Goal: Communication & Community: Answer question/provide support

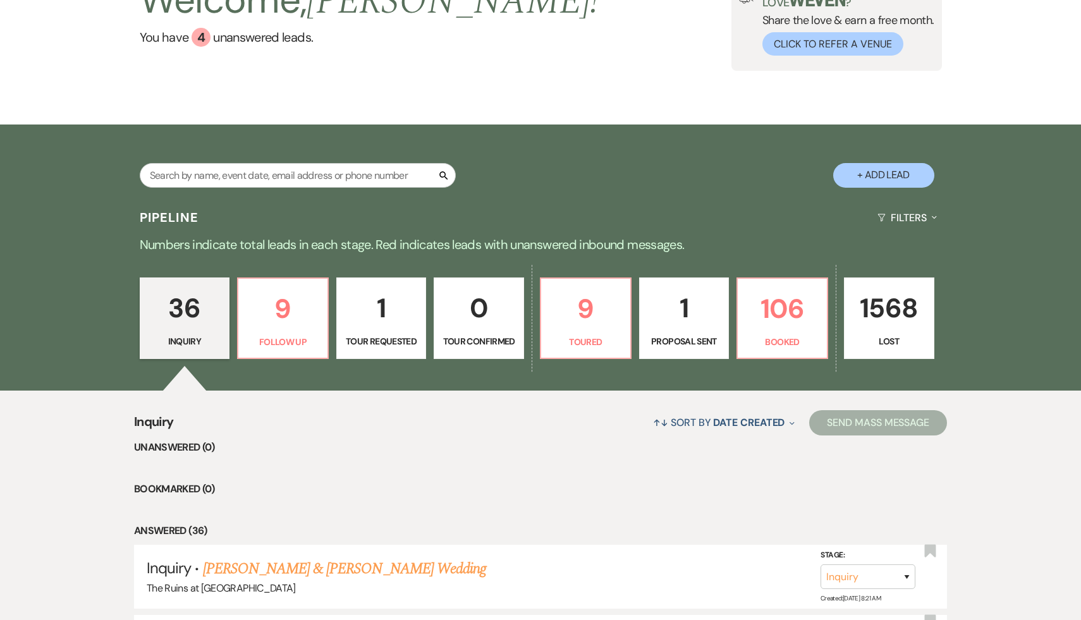
scroll to position [194, 0]
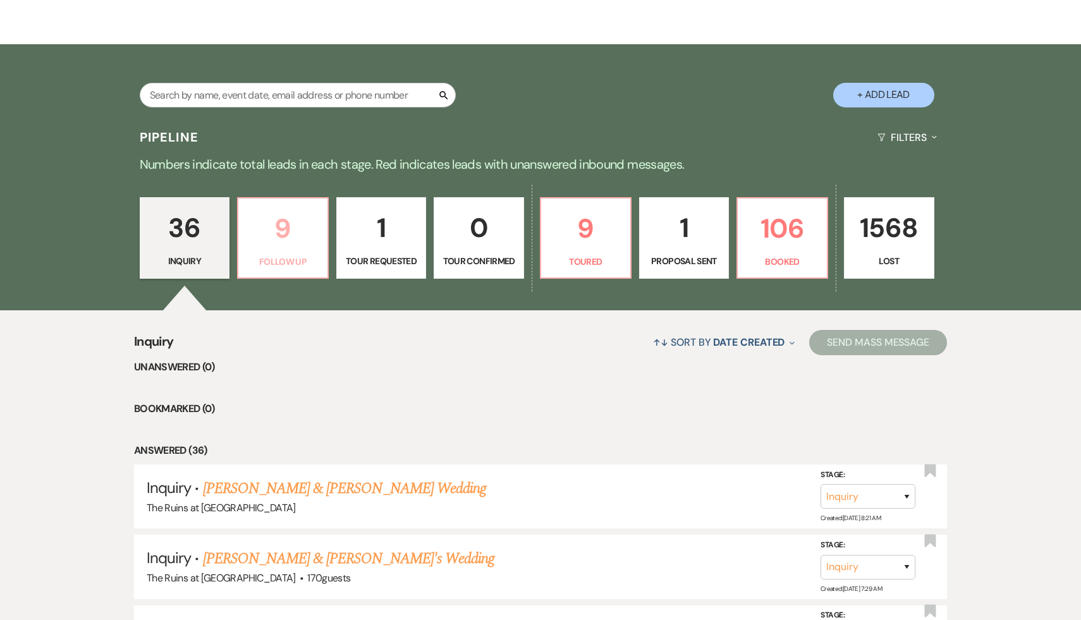
click at [279, 227] on p "9" at bounding box center [283, 228] width 74 height 42
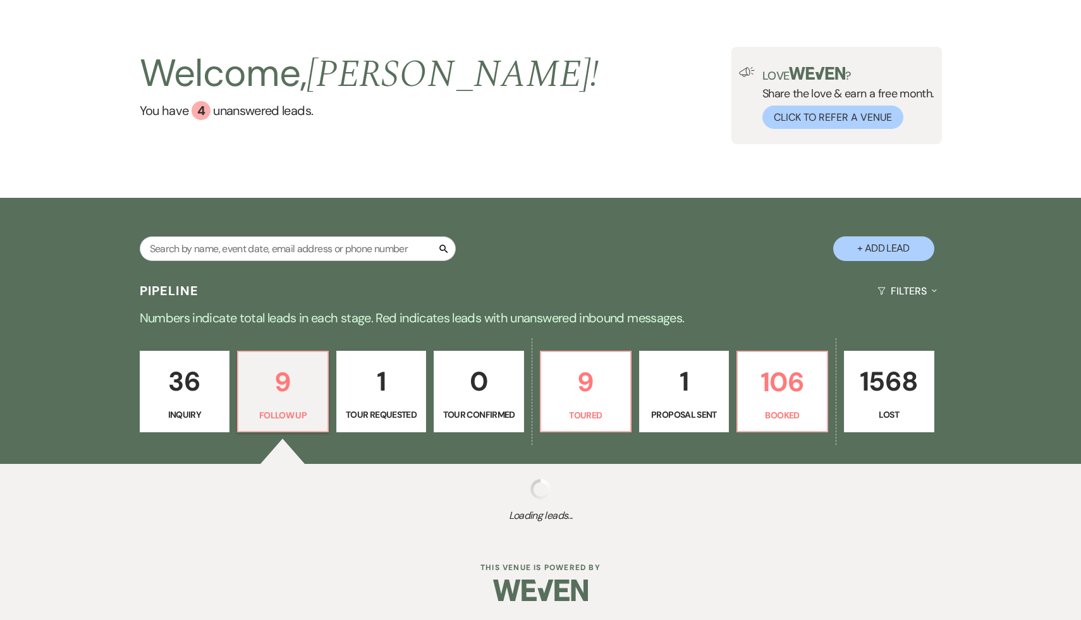
select select "9"
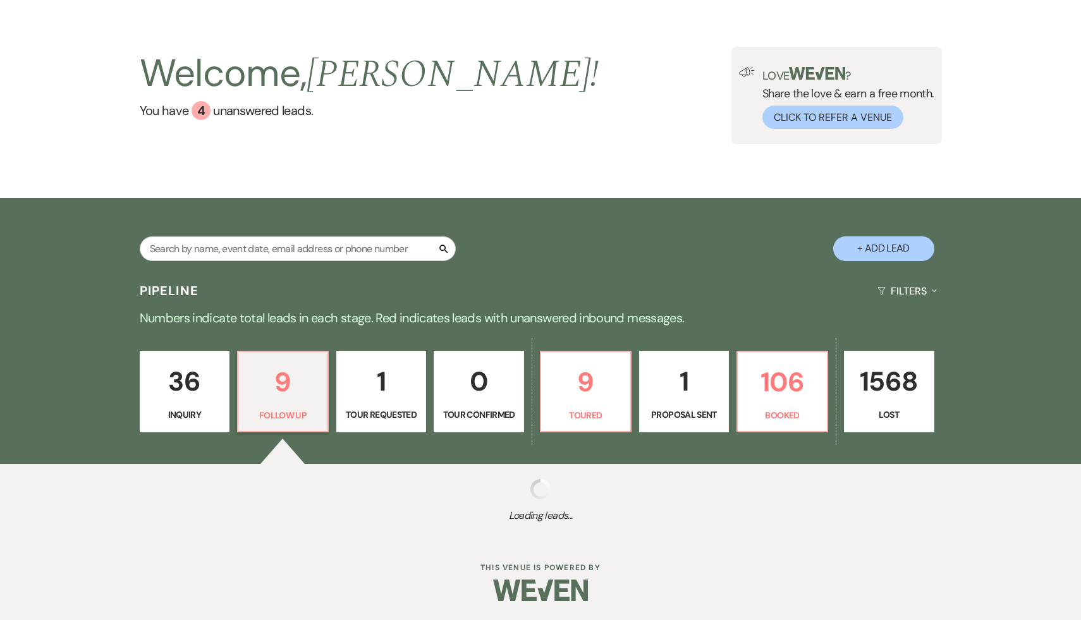
select select "9"
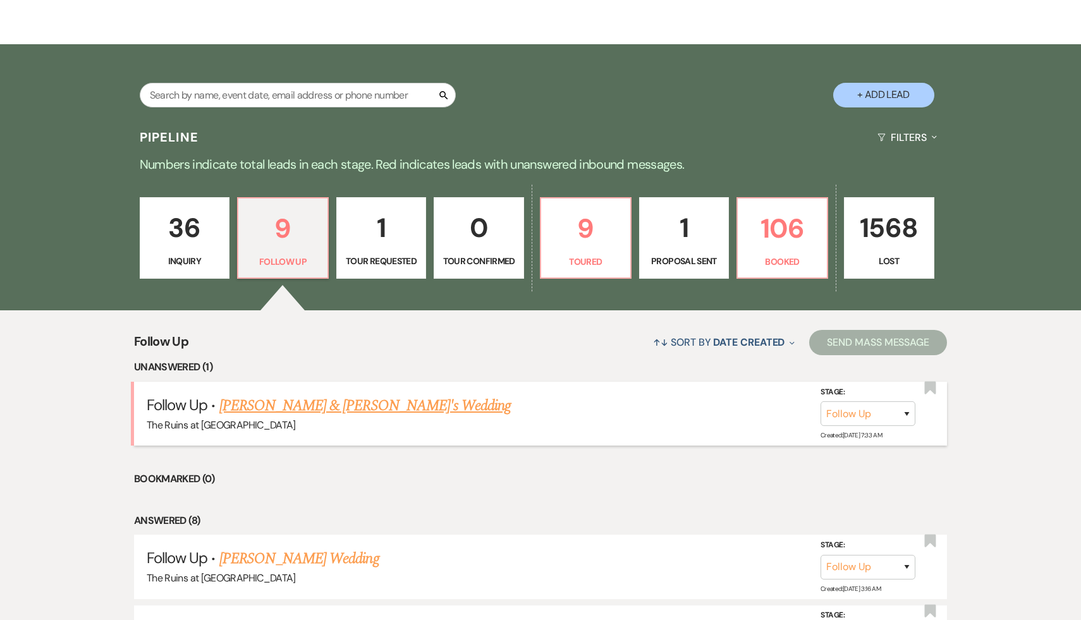
click at [291, 409] on link "[PERSON_NAME] & [PERSON_NAME]'s Wedding" at bounding box center [365, 405] width 292 height 23
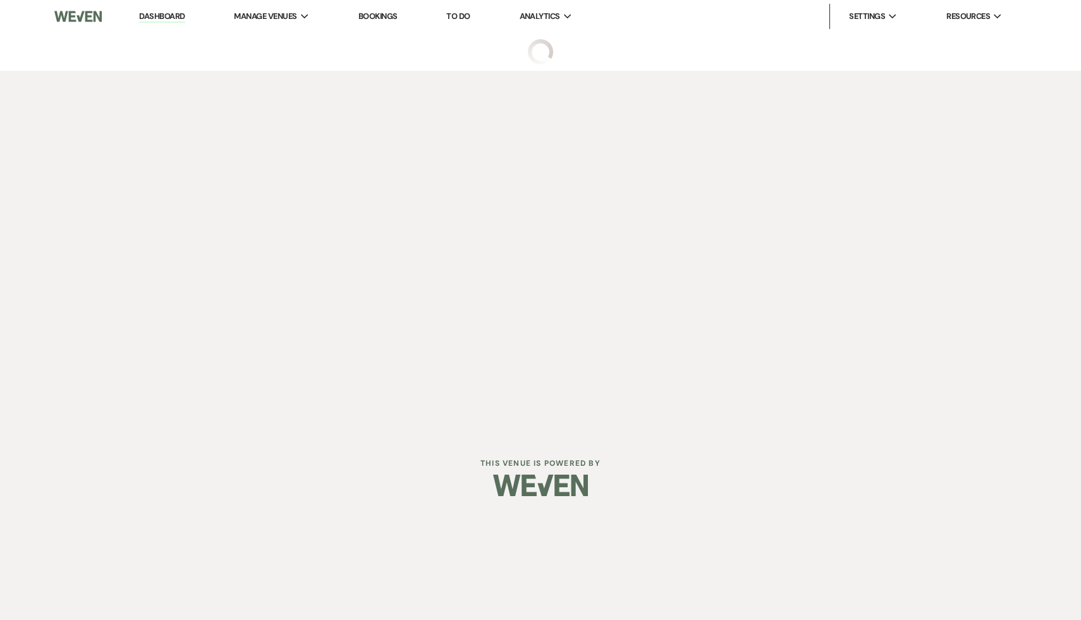
select select "9"
select select "4"
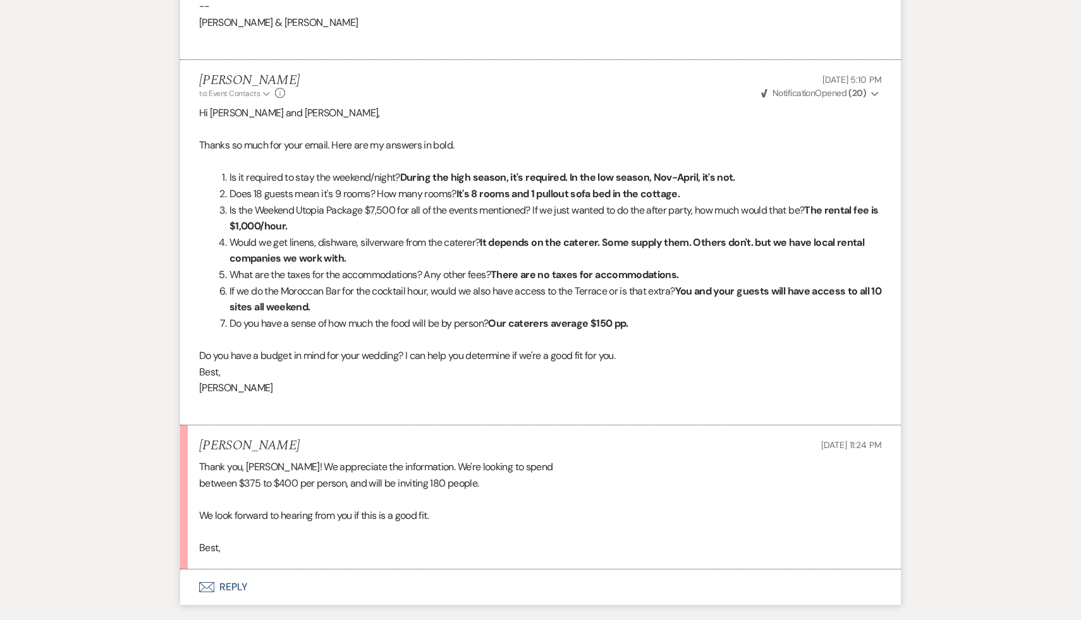
scroll to position [1657, 0]
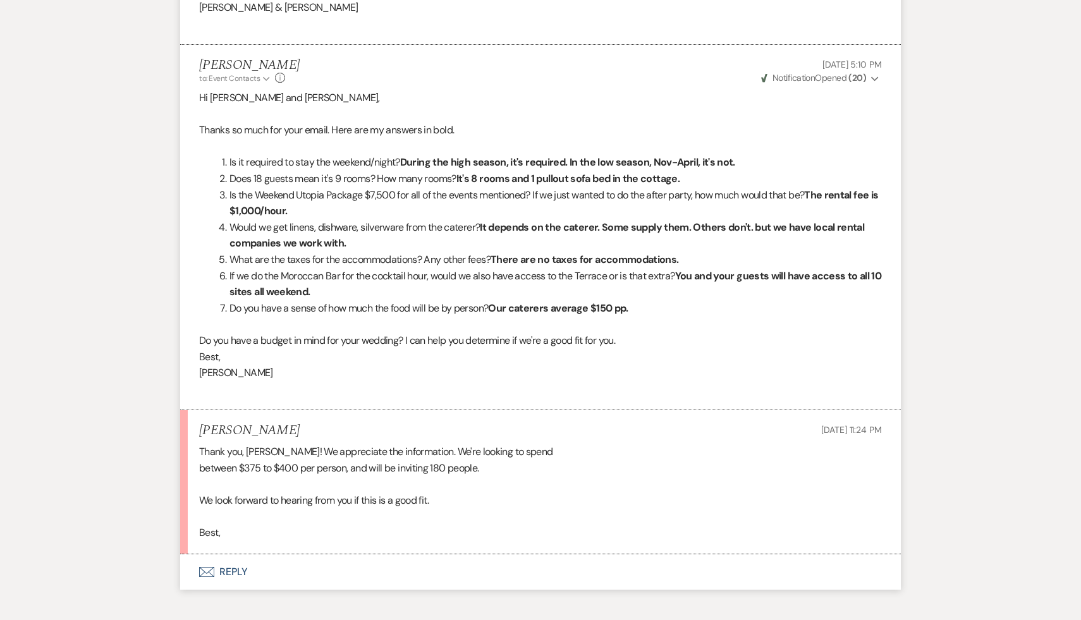
click at [238, 564] on button "Envelope Reply" at bounding box center [540, 571] width 720 height 35
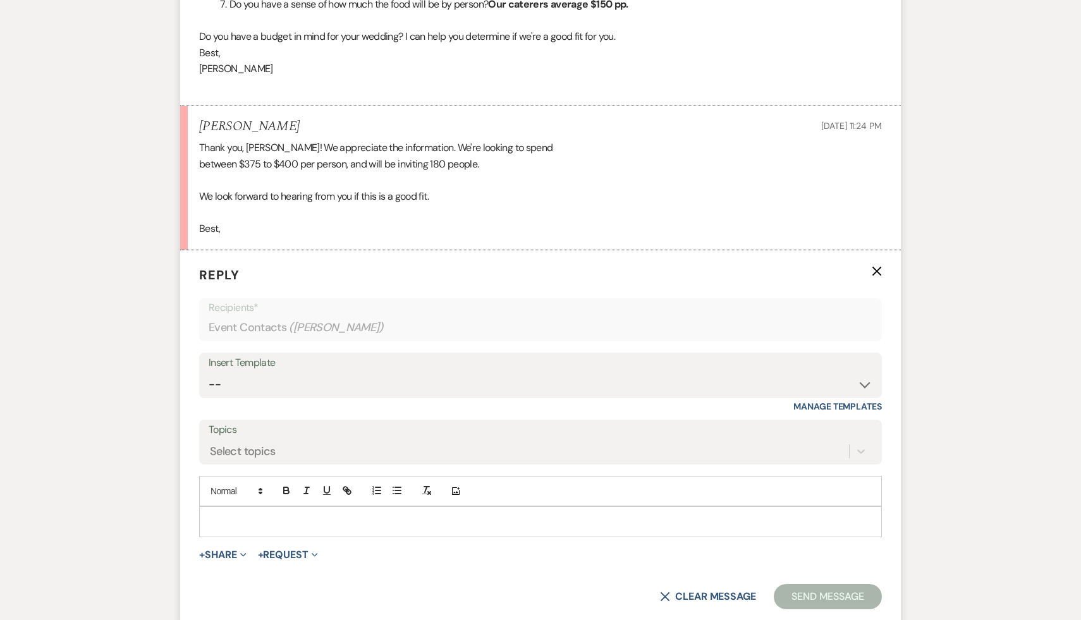
scroll to position [1968, 0]
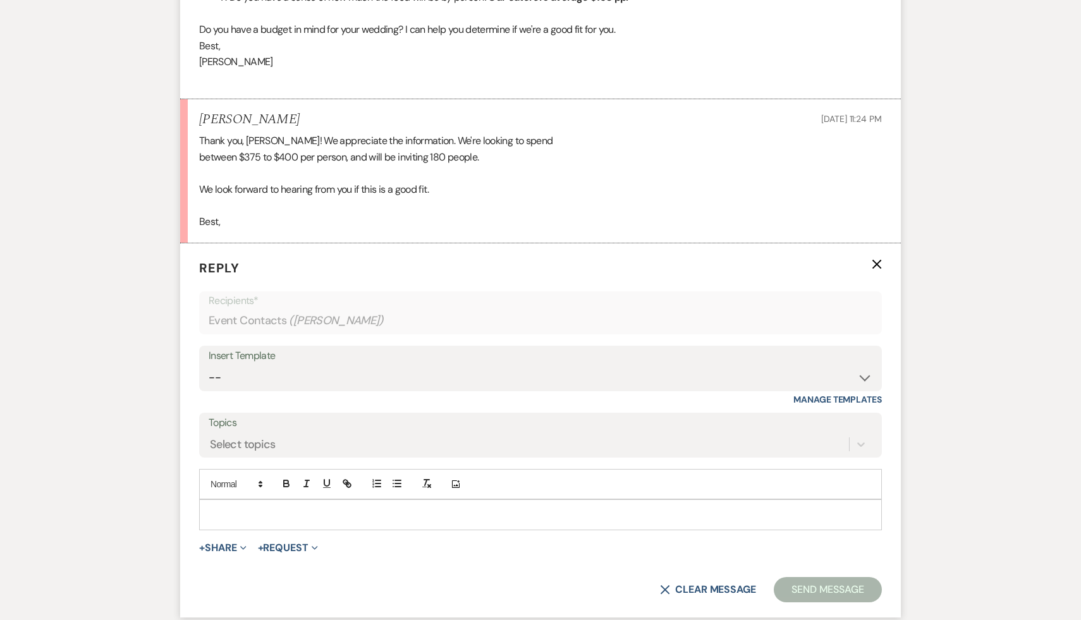
click at [317, 514] on p at bounding box center [540, 514] width 662 height 14
click at [228, 545] on button "+ Share Expand" at bounding box center [222, 548] width 47 height 10
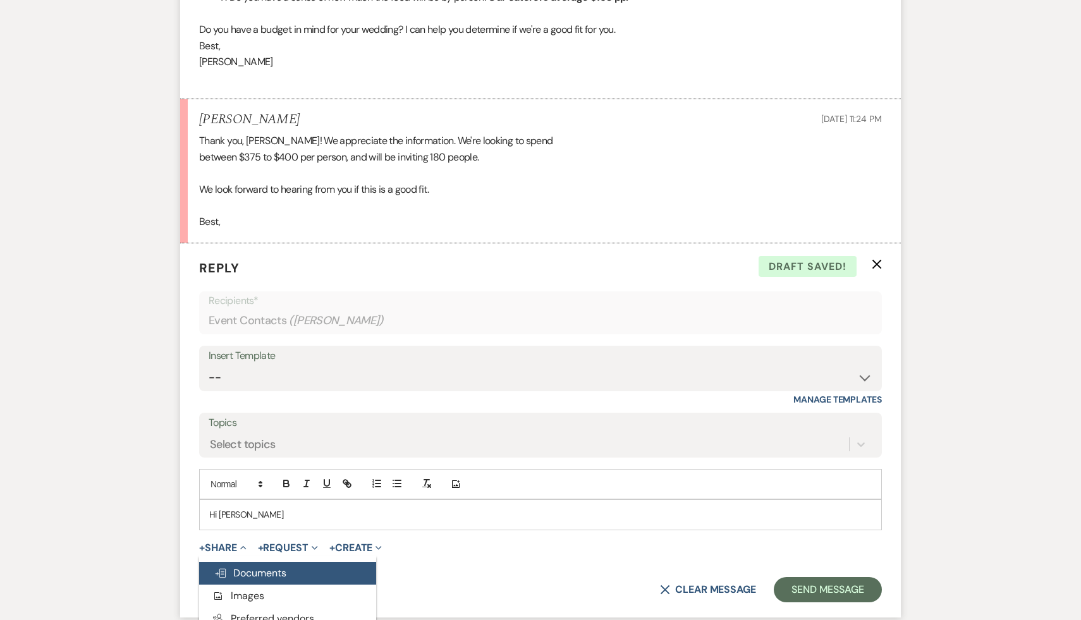
click at [260, 568] on span "Doc Upload Documents" at bounding box center [250, 572] width 72 height 13
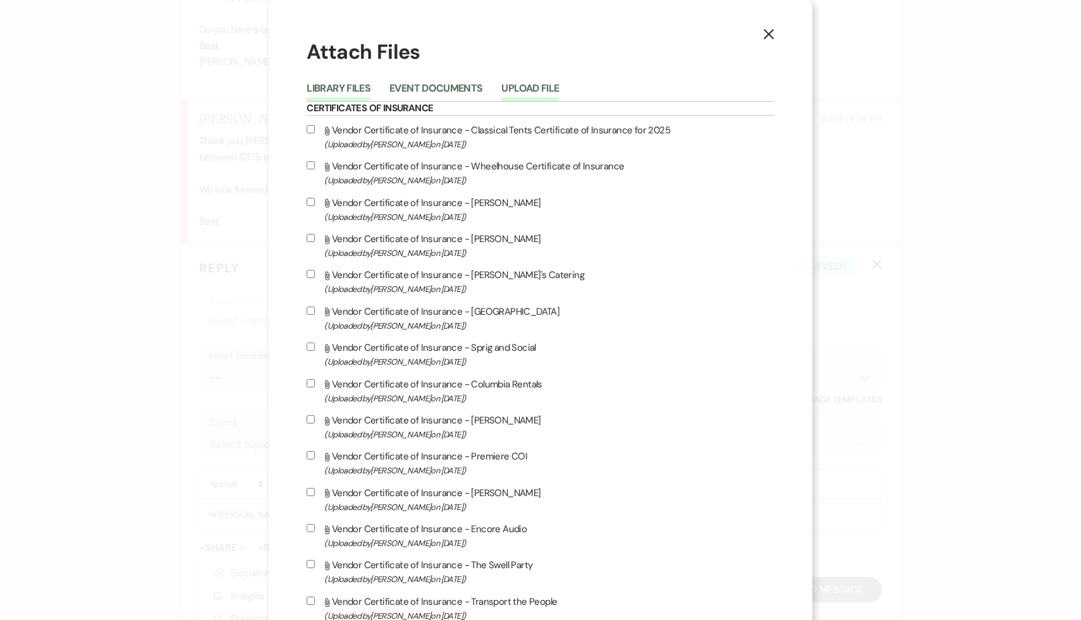
click at [559, 88] on button "Upload File" at bounding box center [530, 92] width 58 height 18
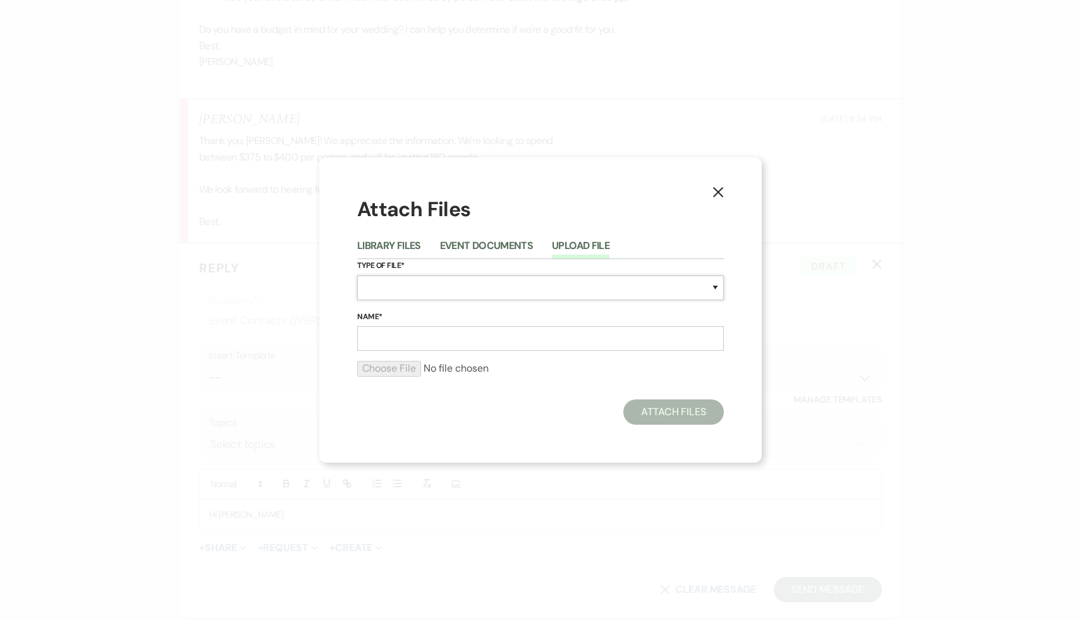
click at [501, 279] on select "Special Event Insurance Vendor Certificate of Insurance Contracts / Rental Agre…" at bounding box center [540, 288] width 367 height 25
select select "8"
click at [357, 276] on select "Special Event Insurance Vendor Certificate of Insurance Contracts / Rental Agre…" at bounding box center [540, 288] width 367 height 25
click at [430, 341] on input "Name*" at bounding box center [540, 338] width 367 height 25
type input "Budget"
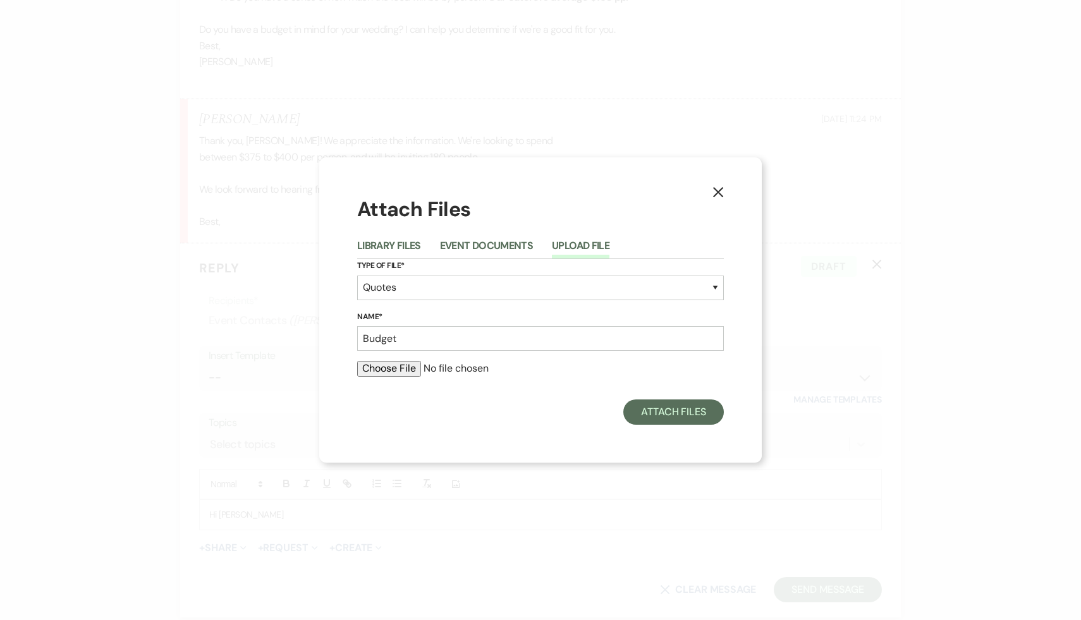
click at [391, 365] on input "file" at bounding box center [540, 368] width 367 height 15
type input "C:\fakepath\175 2027 guests.pdf"
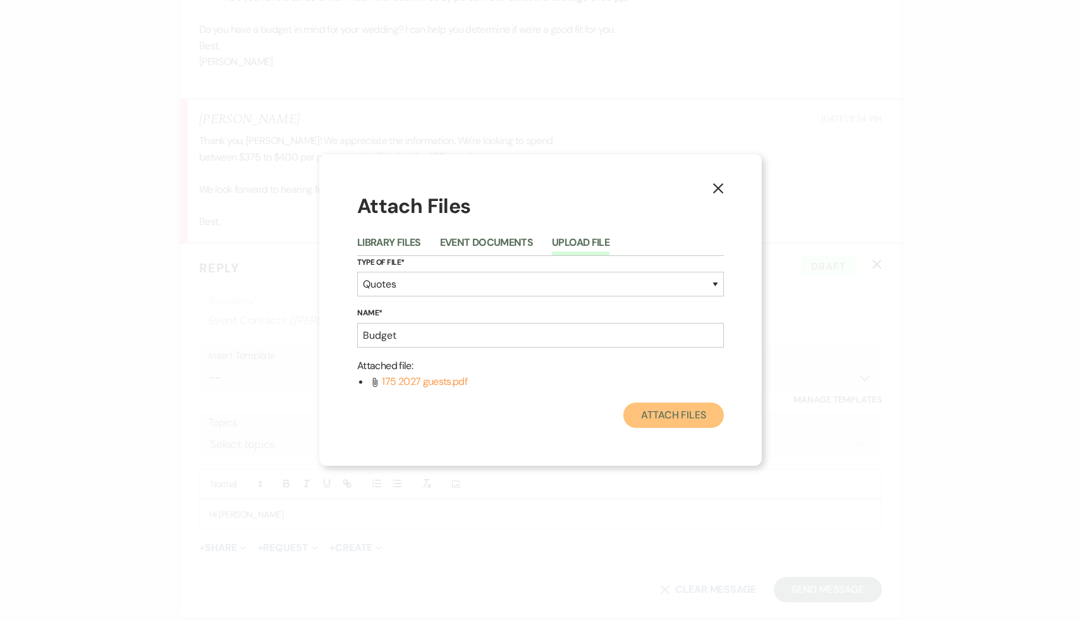
click at [686, 416] on button "Attach Files" at bounding box center [673, 415] width 100 height 25
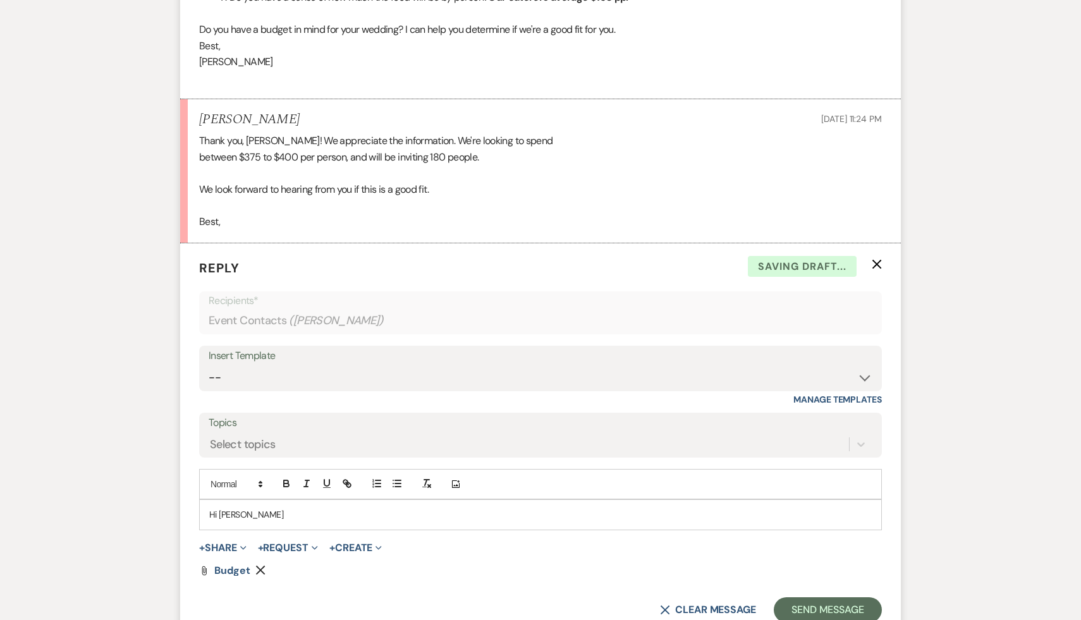
scroll to position [1979, 0]
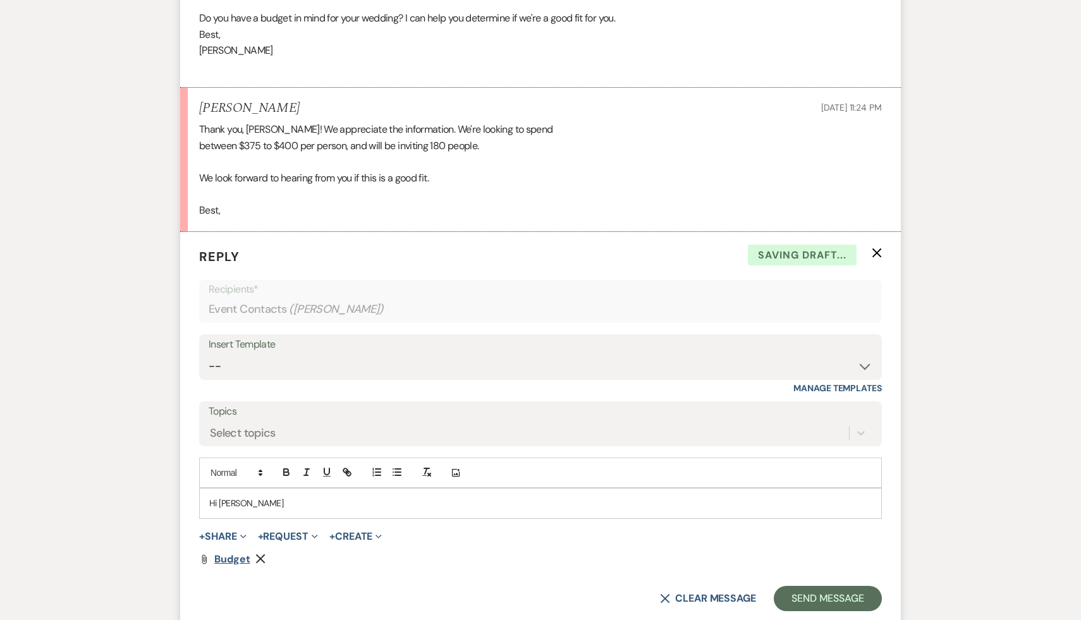
click at [231, 559] on span "Budget" at bounding box center [232, 558] width 36 height 13
click at [270, 500] on p "Hi Valerie" at bounding box center [540, 503] width 662 height 14
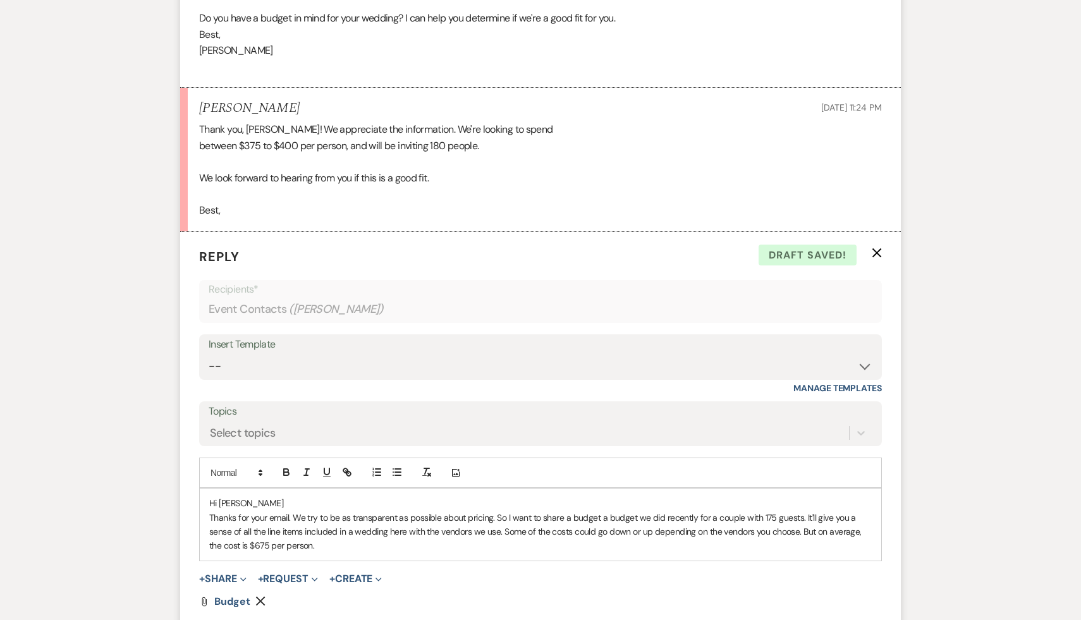
click at [493, 548] on p "Thanks for your email. We try to be as transparent as possible about pricing. S…" at bounding box center [540, 532] width 662 height 42
click at [386, 554] on p at bounding box center [540, 560] width 662 height 14
click at [598, 516] on p "Thanks for your email. We try to be as transparent as possible about pricing. S…" at bounding box center [540, 532] width 662 height 42
click at [600, 567] on p "Please let me know your thoughts." at bounding box center [540, 574] width 662 height 14
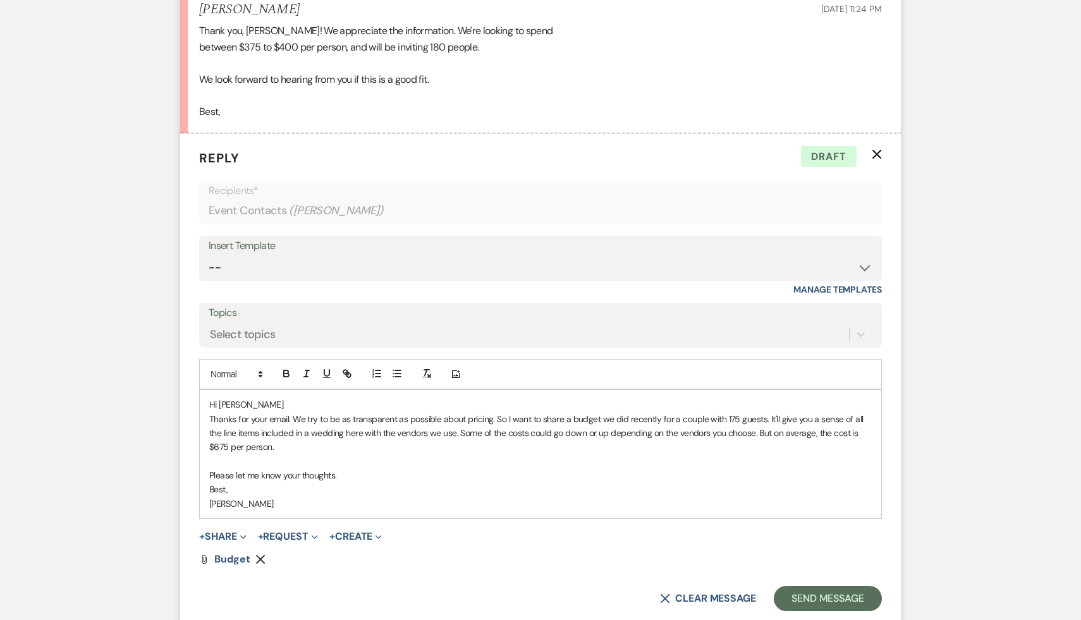
scroll to position [2081, 0]
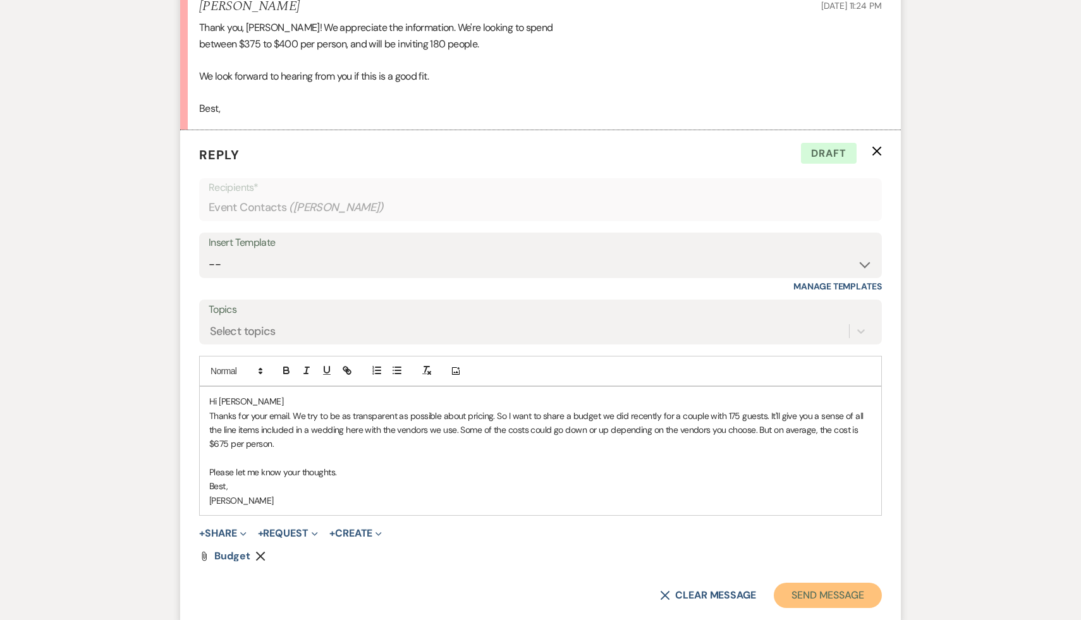
click at [840, 591] on button "Send Message" at bounding box center [827, 595] width 108 height 25
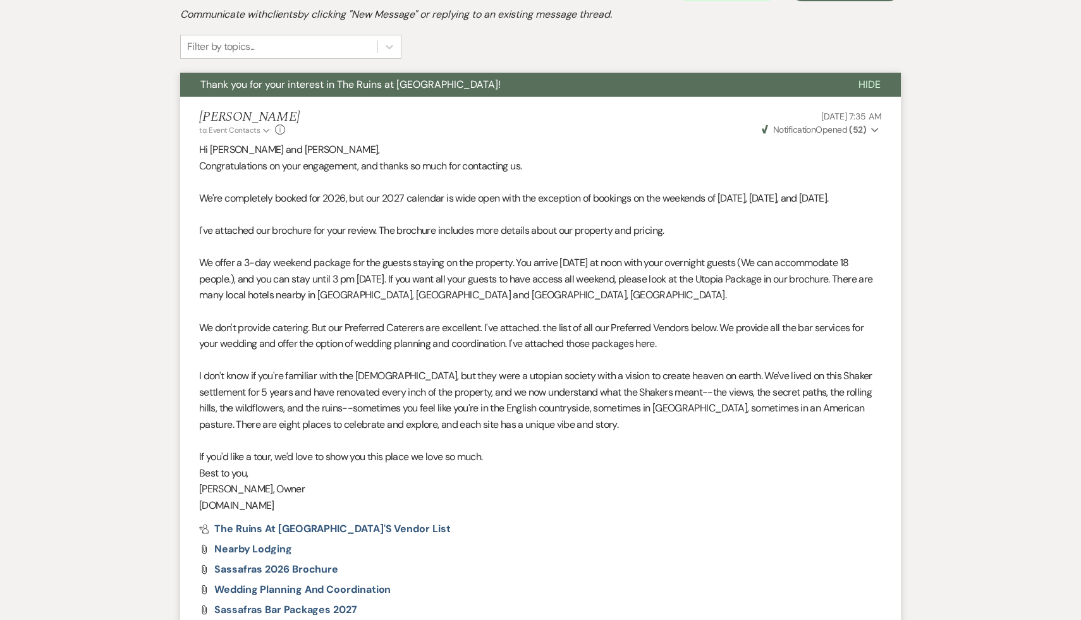
scroll to position [0, 0]
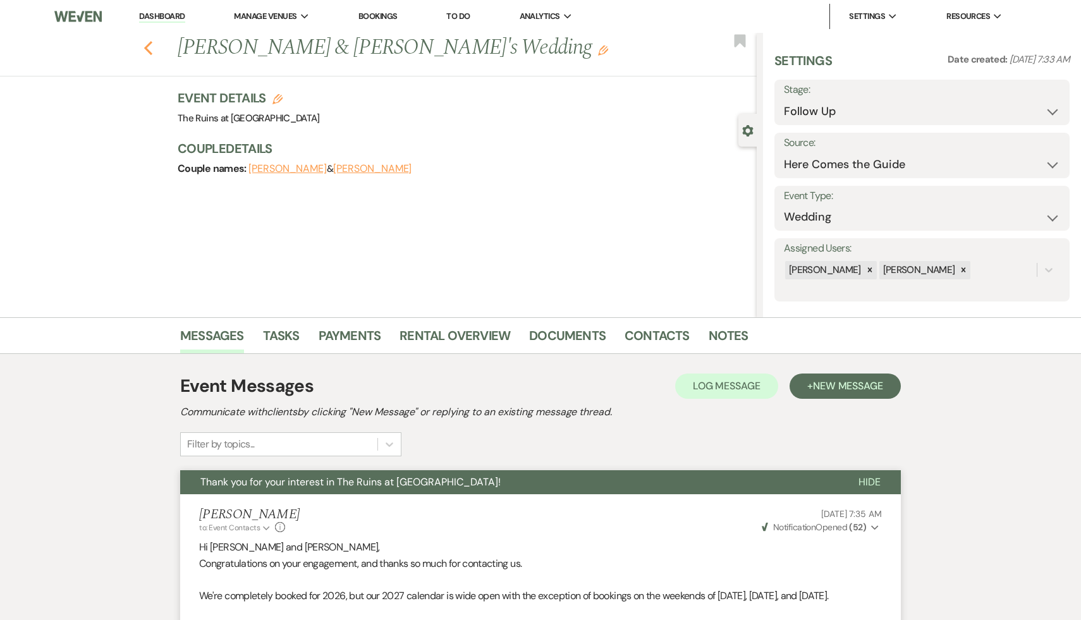
click at [146, 44] on icon "Previous" at bounding box center [147, 47] width 9 height 15
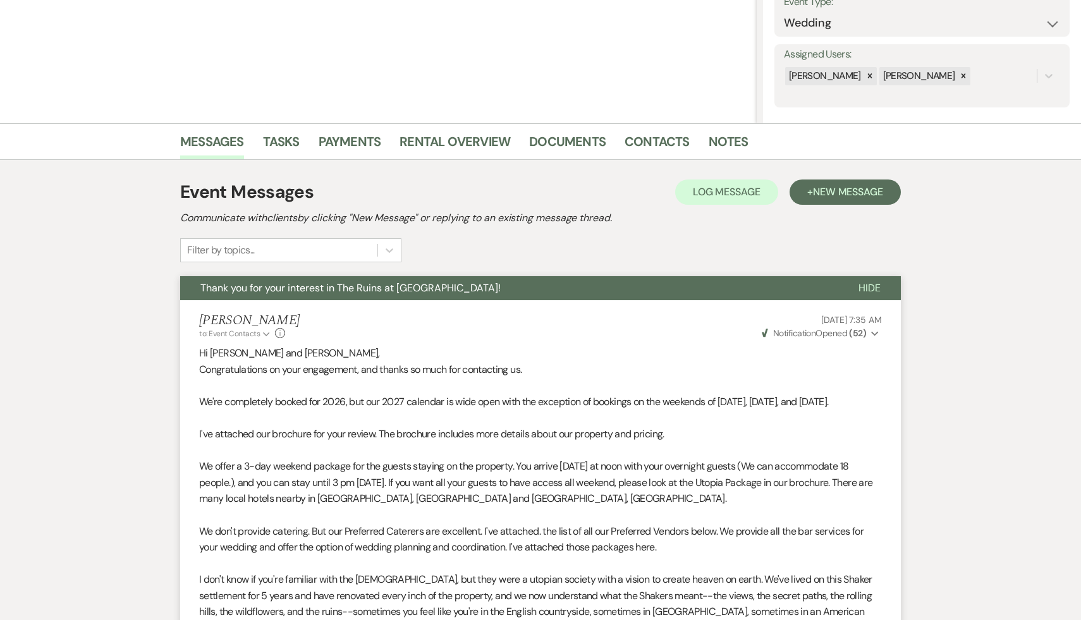
select select "9"
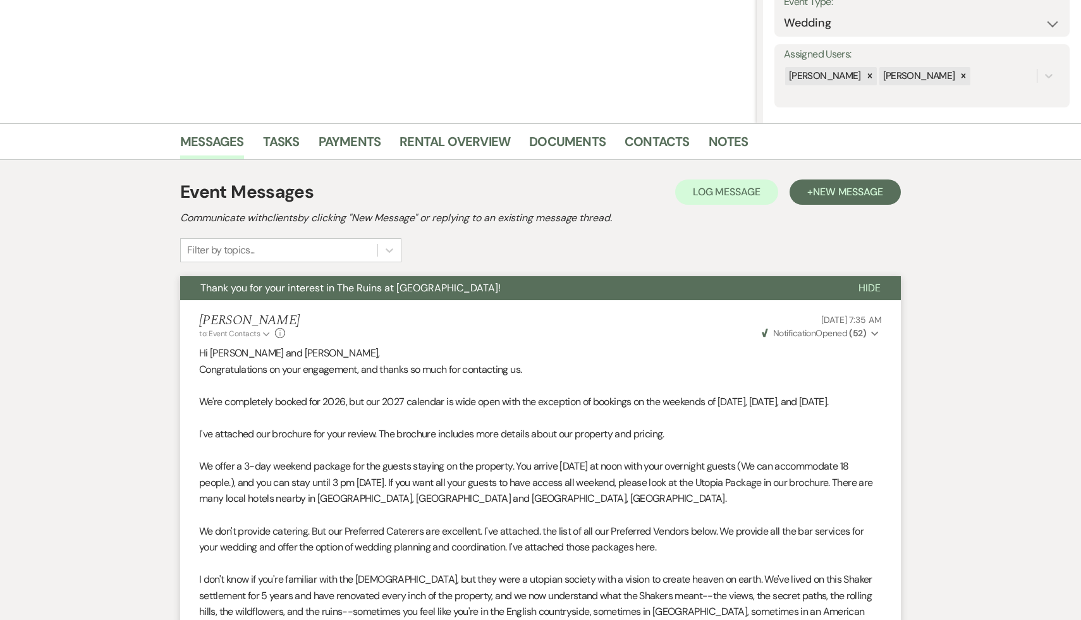
select select "9"
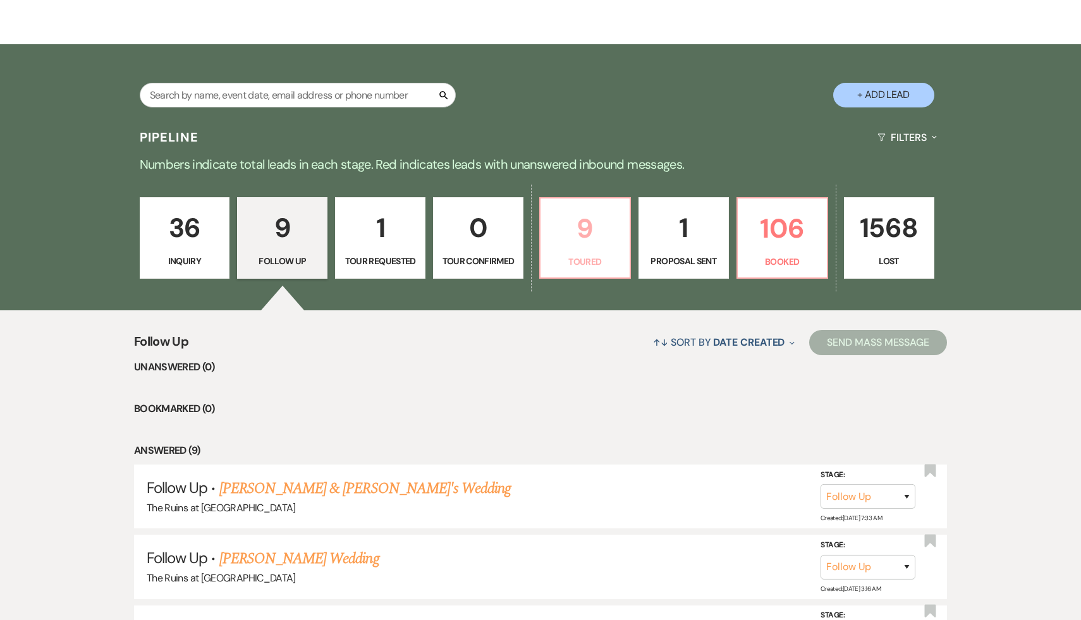
click at [586, 223] on p "9" at bounding box center [585, 228] width 74 height 42
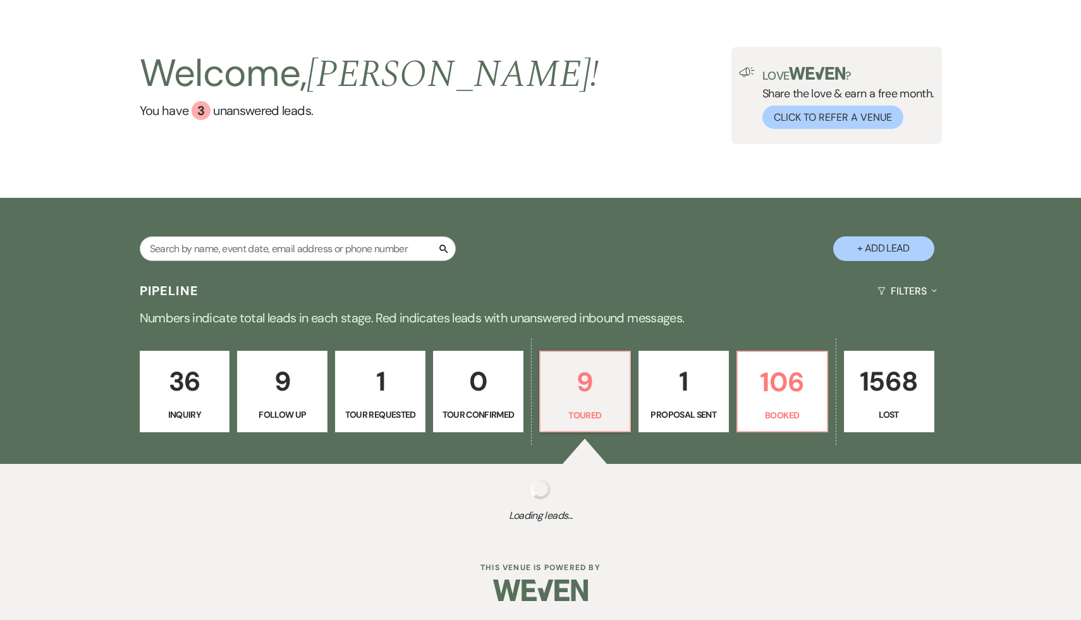
scroll to position [194, 0]
select select "5"
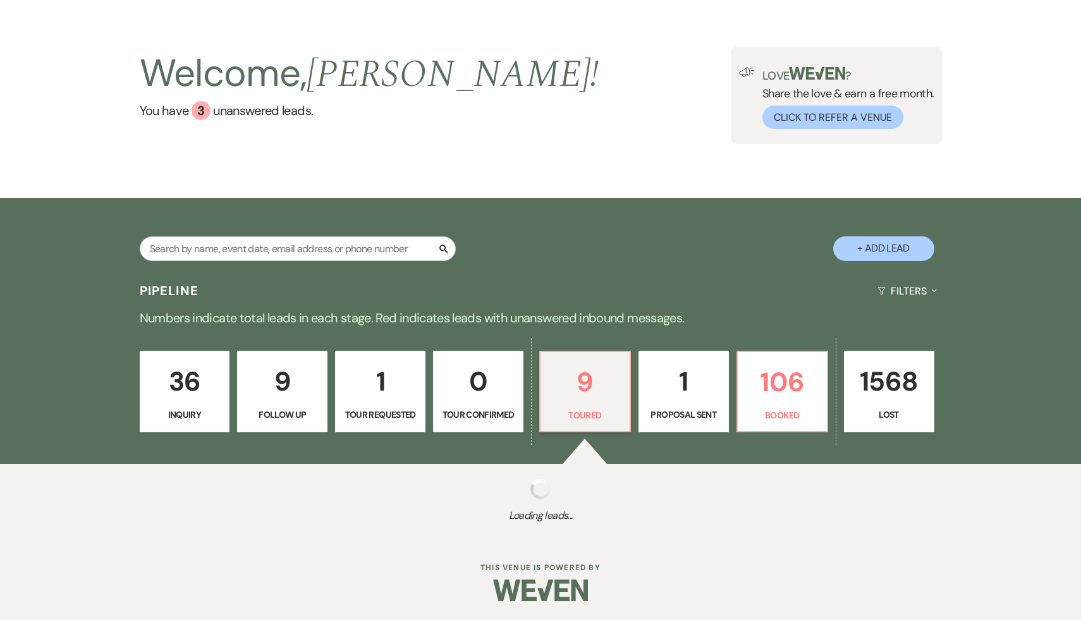
select select "5"
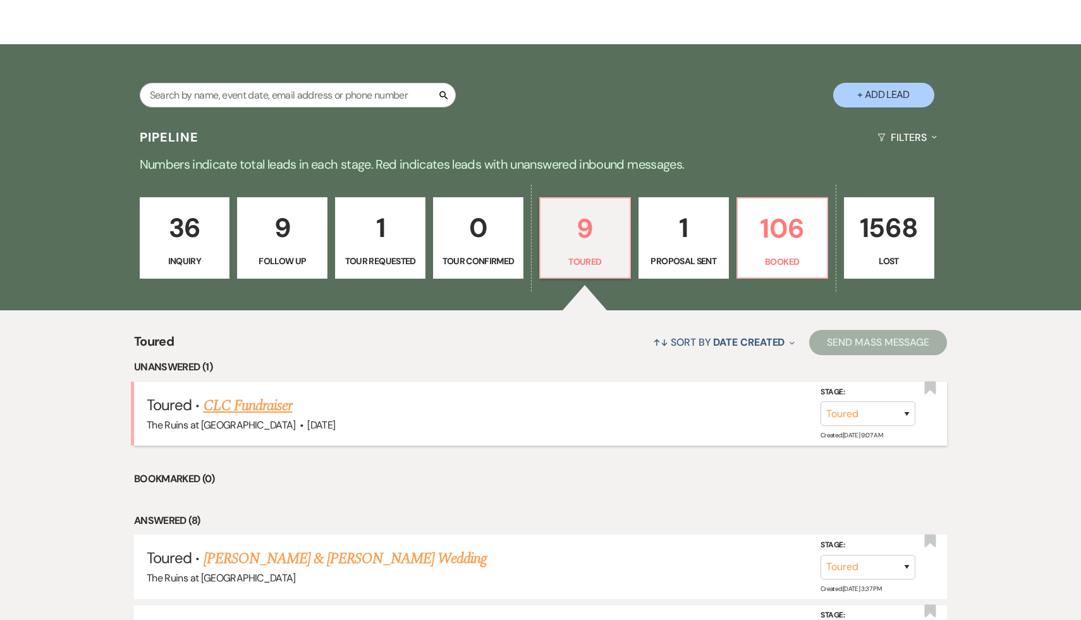
click at [252, 406] on link "CLC Fundraiser" at bounding box center [247, 405] width 89 height 23
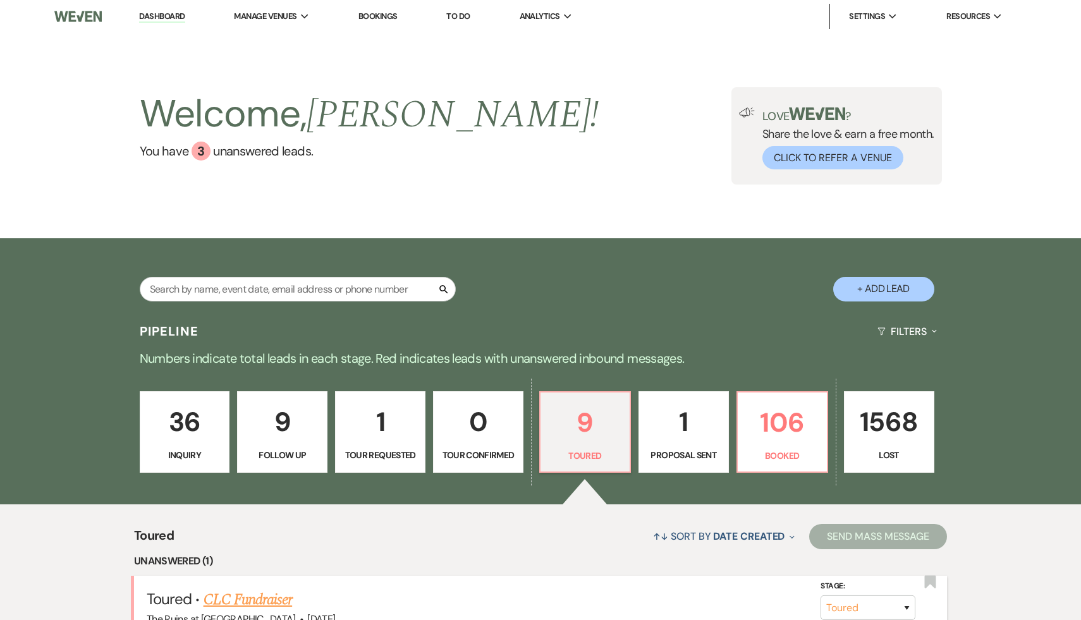
select select "5"
select select "20"
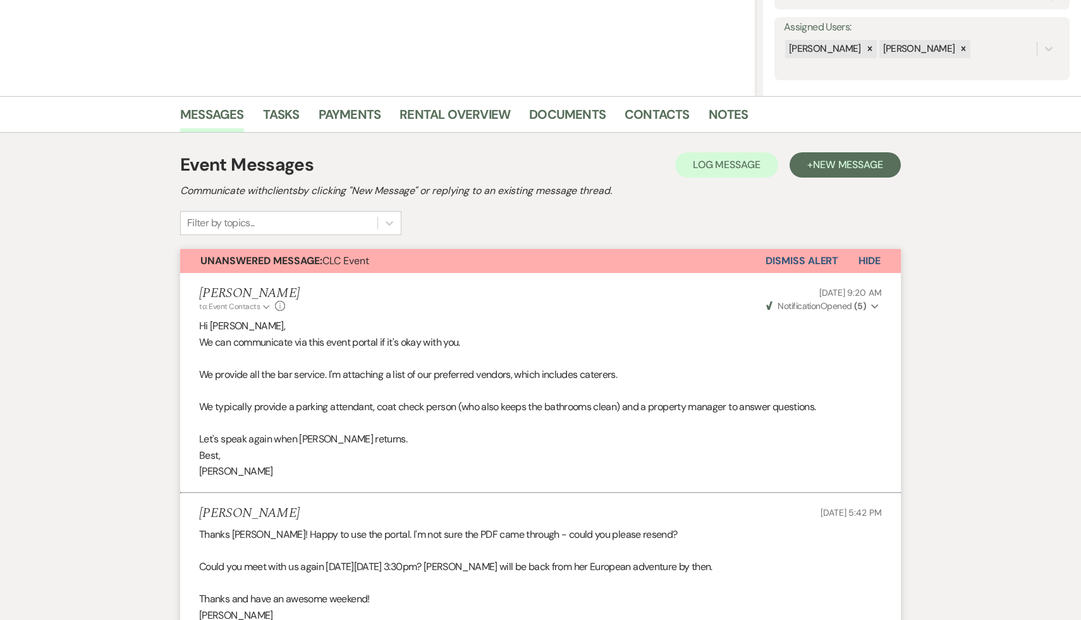
scroll to position [224, 0]
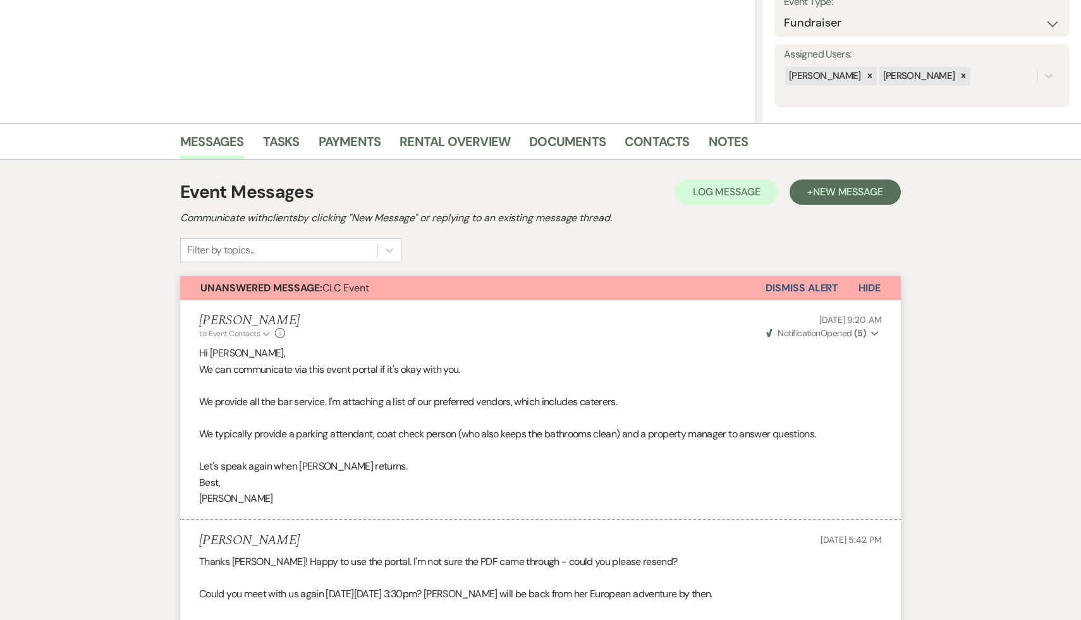
select select "5"
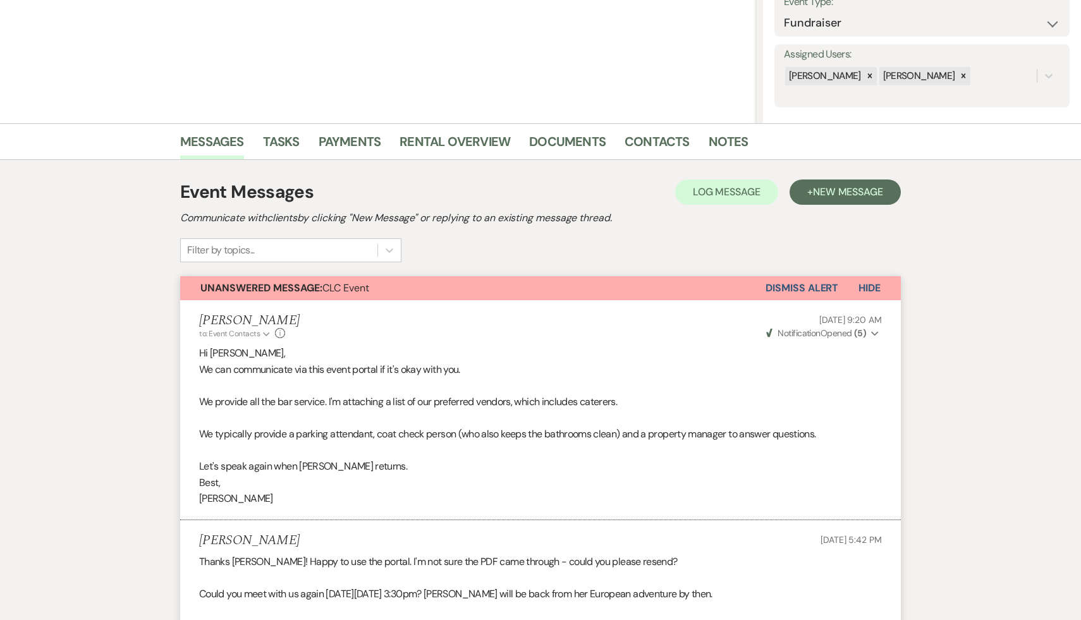
select select "5"
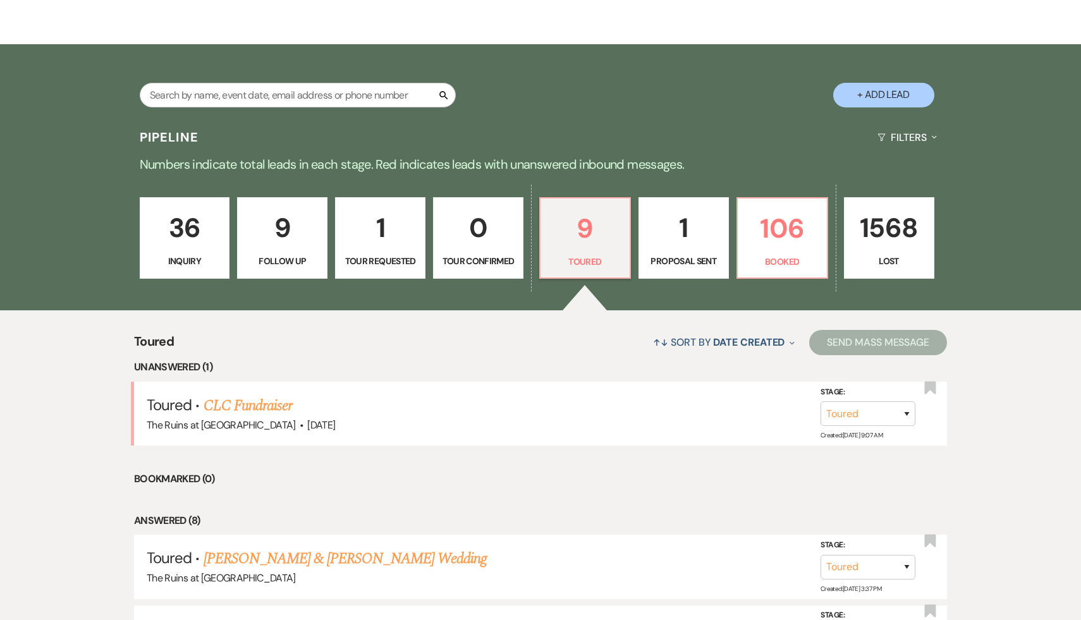
click at [40, 219] on div "Pipeline Filters Expand Numbers indicate total leads in each stage. Red indicat…" at bounding box center [540, 617] width 1081 height 992
click at [37, 186] on div "Pipeline Filters Expand Numbers indicate total leads in each stage. Red indicat…" at bounding box center [540, 617] width 1081 height 992
click at [626, 140] on div "Pipeline Filters Expand" at bounding box center [540, 137] width 910 height 33
click at [649, 94] on div "Search + Add Lead" at bounding box center [540, 84] width 910 height 67
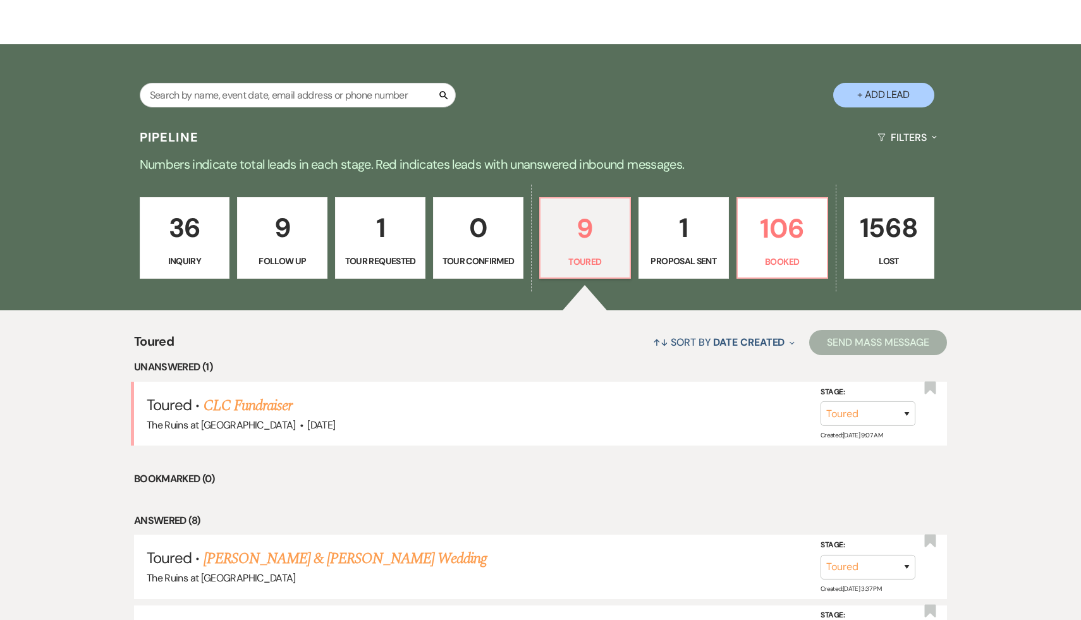
click at [649, 94] on div "Search + Add Lead" at bounding box center [540, 84] width 910 height 67
click at [1026, 182] on div "Pipeline Filters Expand Numbers indicate total leads in each stage. Red indicat…" at bounding box center [540, 617] width 1081 height 992
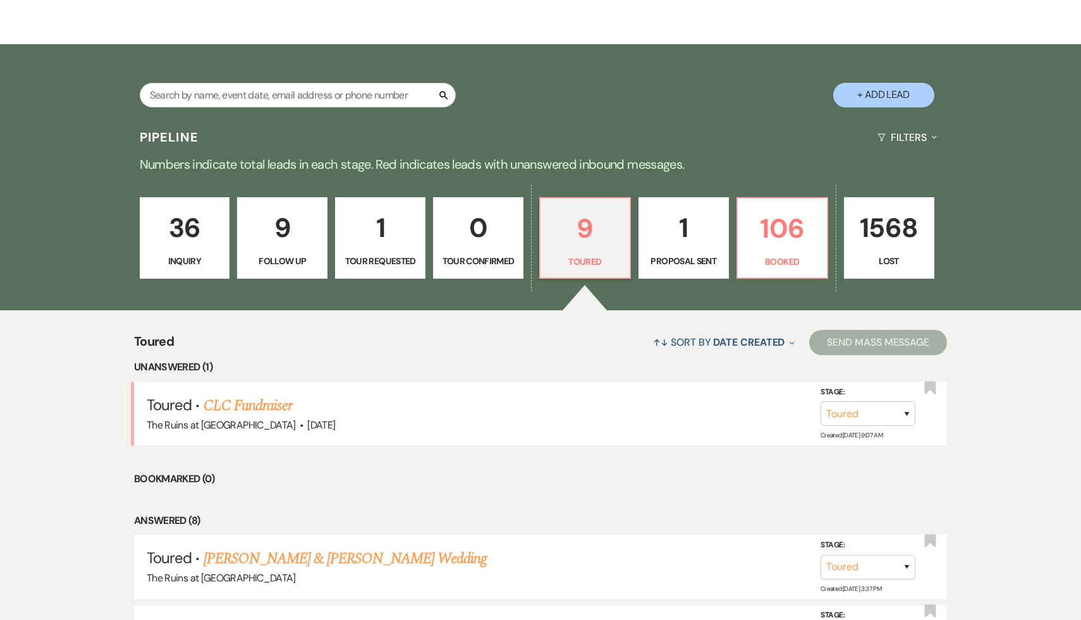
click at [1024, 181] on div "Pipeline Filters Expand Numbers indicate total leads in each stage. Red indicat…" at bounding box center [540, 617] width 1081 height 992
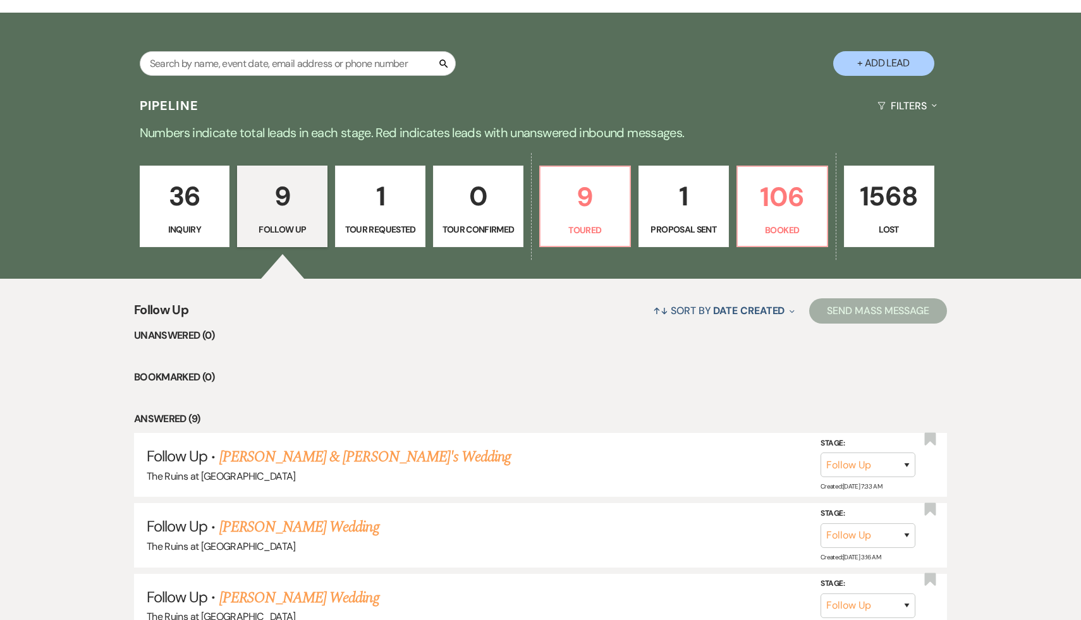
click at [889, 61] on button "+ Add Lead" at bounding box center [883, 63] width 101 height 25
select select "534"
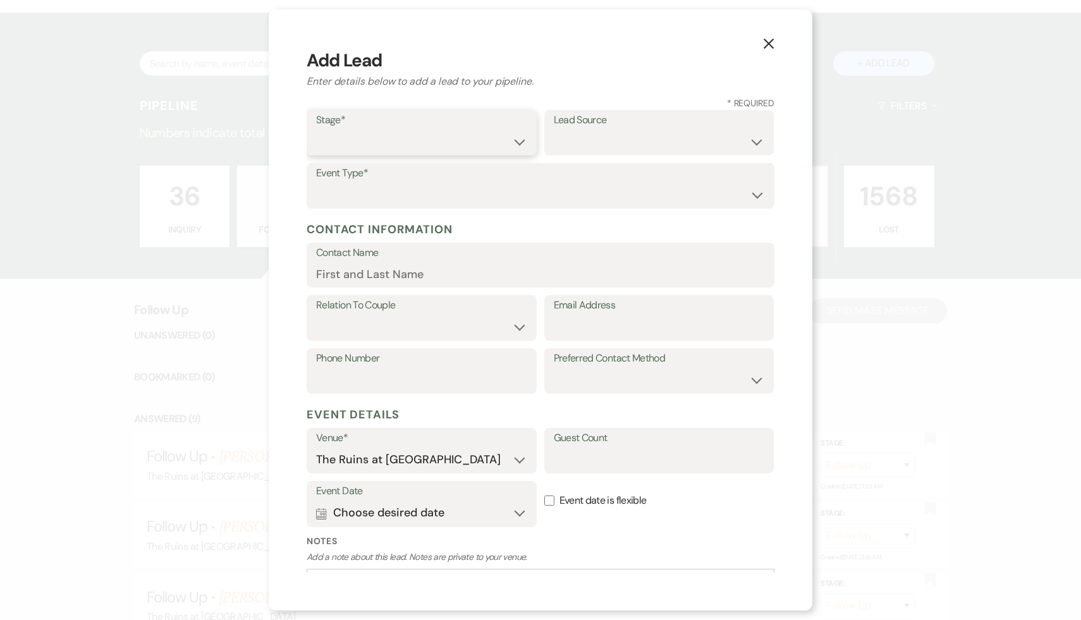
click at [519, 142] on select "Inquiry Follow Up Tour Requested Tour Confirmed Toured Proposal Sent Booked Lost" at bounding box center [421, 142] width 211 height 25
select select "1"
click at [316, 130] on select "Inquiry Follow Up Tour Requested Tour Confirmed Toured Proposal Sent Booked Lost" at bounding box center [421, 142] width 211 height 25
click at [756, 139] on select "Weven Venue Website Instagram Facebook Pinterest Google The Knot Wedding Wire H…" at bounding box center [659, 142] width 211 height 25
select select "6"
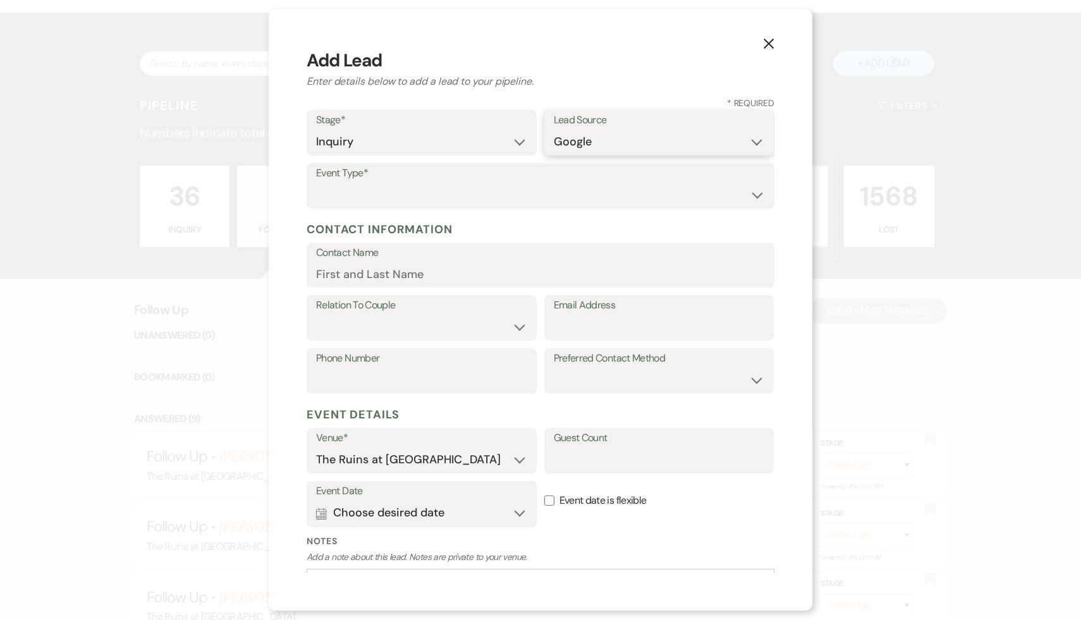
click at [554, 130] on select "Weven Venue Website Instagram Facebook Pinterest Google The Knot Wedding Wire H…" at bounding box center [659, 142] width 211 height 25
click at [755, 191] on select "Wedding Anniversary Party Baby Shower Bachelorette / Bachelor Party Birthday Pa…" at bounding box center [540, 195] width 449 height 25
select select "1"
click at [316, 183] on select "Wedding Anniversary Party Baby Shower Bachelorette / Bachelor Party Birthday Pa…" at bounding box center [540, 195] width 449 height 25
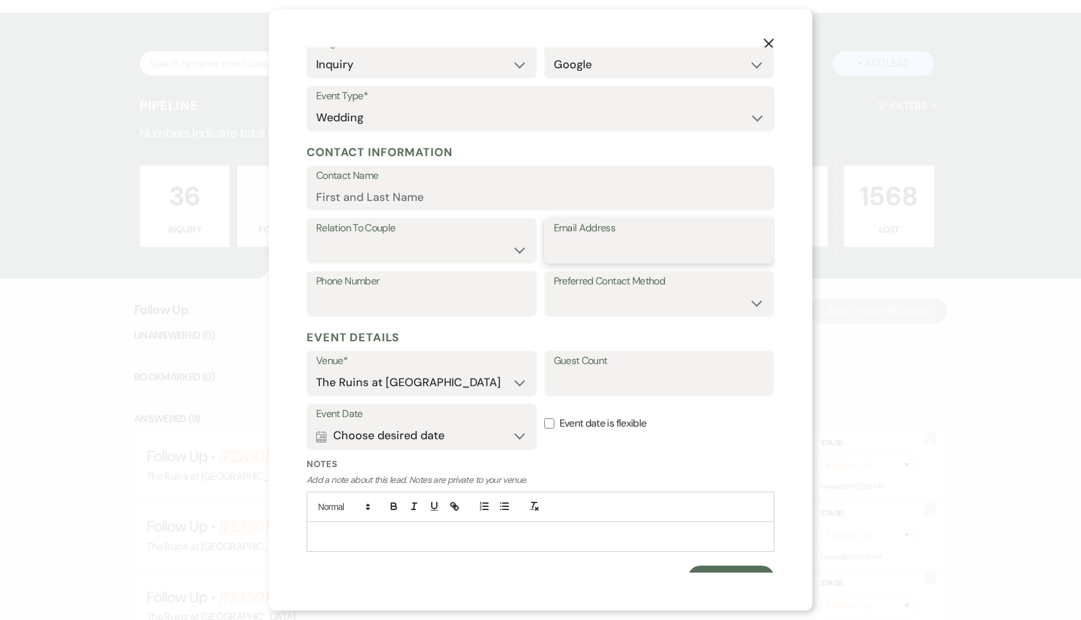
click at [636, 253] on input "Email Address" at bounding box center [659, 250] width 211 height 25
paste input "Francesca Cafaro <fcafaro23@gmail.com>"
drag, startPoint x: 632, startPoint y: 250, endPoint x: 516, endPoint y: 246, distance: 115.7
click at [516, 246] on div "Relation To Couple Couple Planner Parent of Couple Family Member Friend Other E…" at bounding box center [540, 244] width 468 height 53
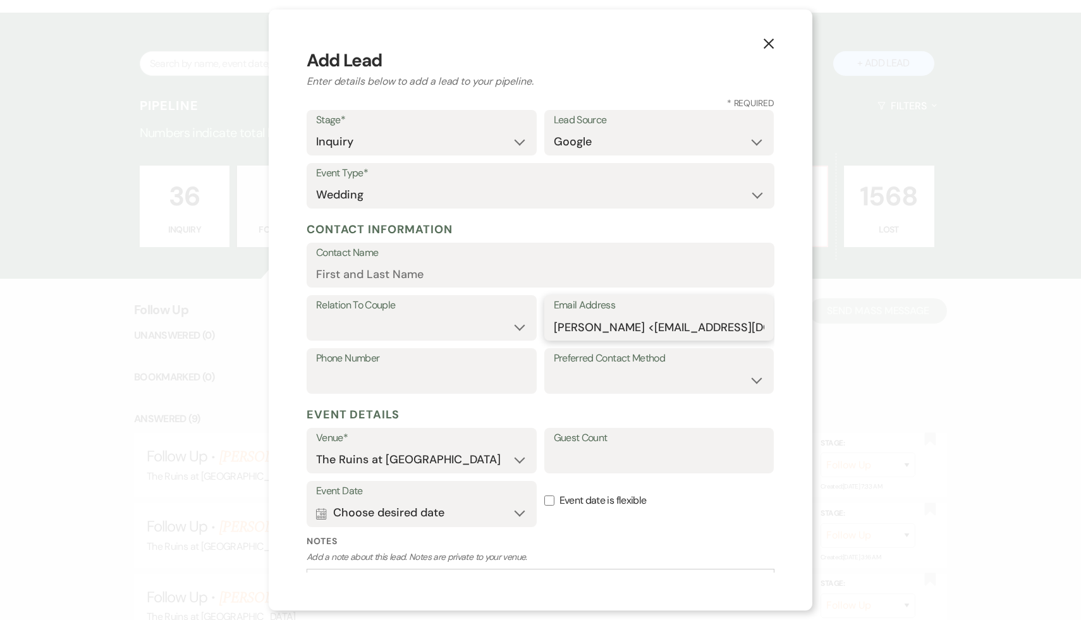
type input "Francesca Cafaro <fcafaro23@gmail.com>"
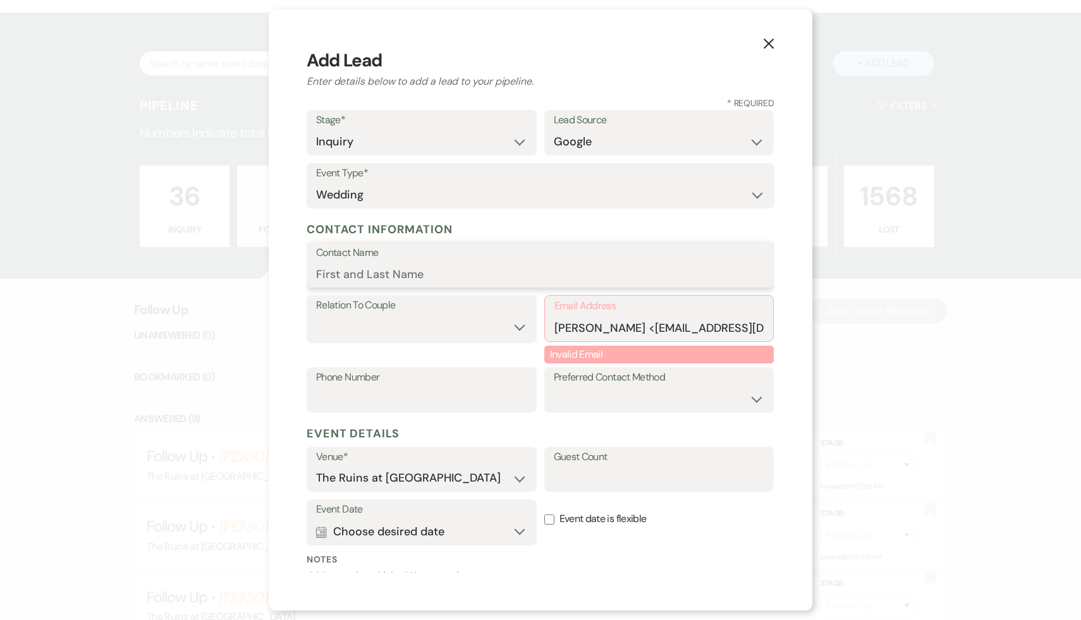
click at [420, 269] on input "Contact Name" at bounding box center [540, 274] width 449 height 25
paste input "[PERSON_NAME]"
type input "[PERSON_NAME]"
drag, startPoint x: 658, startPoint y: 329, endPoint x: 541, endPoint y: 332, distance: 117.6
click at [541, 332] on div "Relation To Couple Couple Planner Parent of Couple Family Member Friend Other E…" at bounding box center [540, 330] width 468 height 71
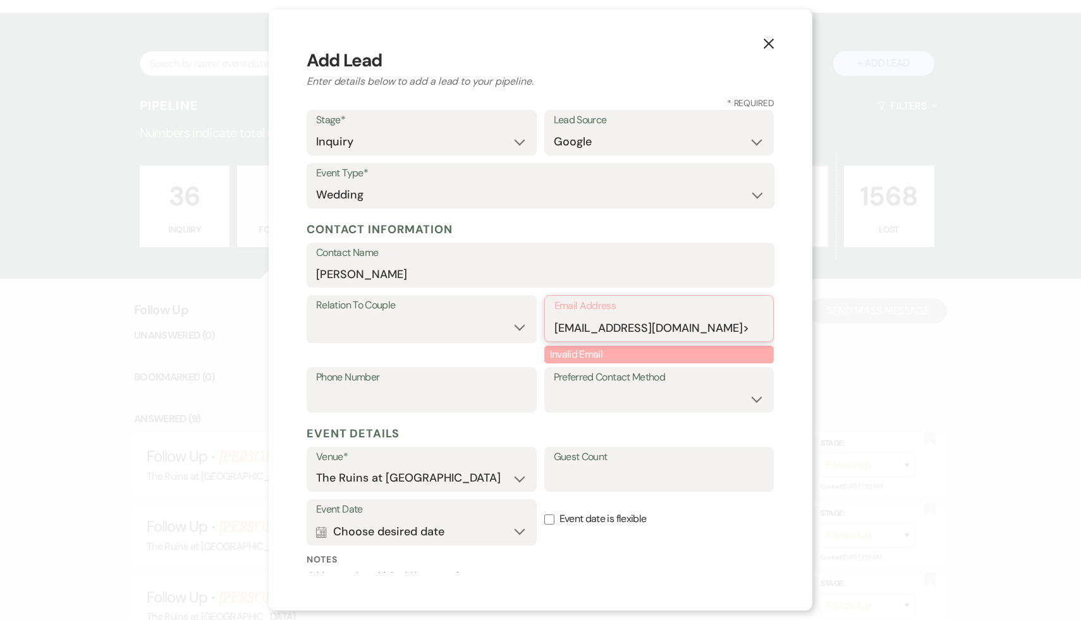
click at [693, 326] on input "fcafaro23@gmail.com>" at bounding box center [659, 327] width 210 height 25
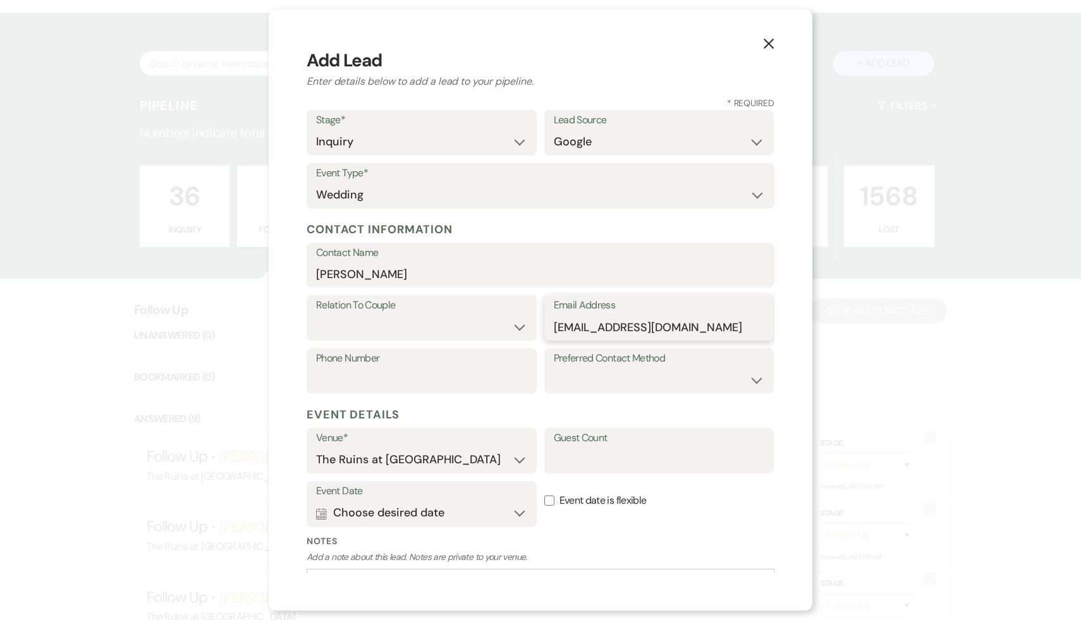
type input "fcafaro23@gmail.com"
click at [868, 415] on div "X Add Lead Enter details below to add a lead to your pipeline. * Required Stage…" at bounding box center [540, 310] width 1081 height 620
click at [857, 358] on div "X Add Lead Enter details below to add a lead to your pipeline. * Required Stage…" at bounding box center [540, 310] width 1081 height 620
click at [904, 416] on div "X Add Lead Enter details below to add a lead to your pipeline. * Required Stage…" at bounding box center [540, 310] width 1081 height 620
click at [905, 409] on div "X Add Lead Enter details below to add a lead to your pipeline. * Required Stage…" at bounding box center [540, 310] width 1081 height 620
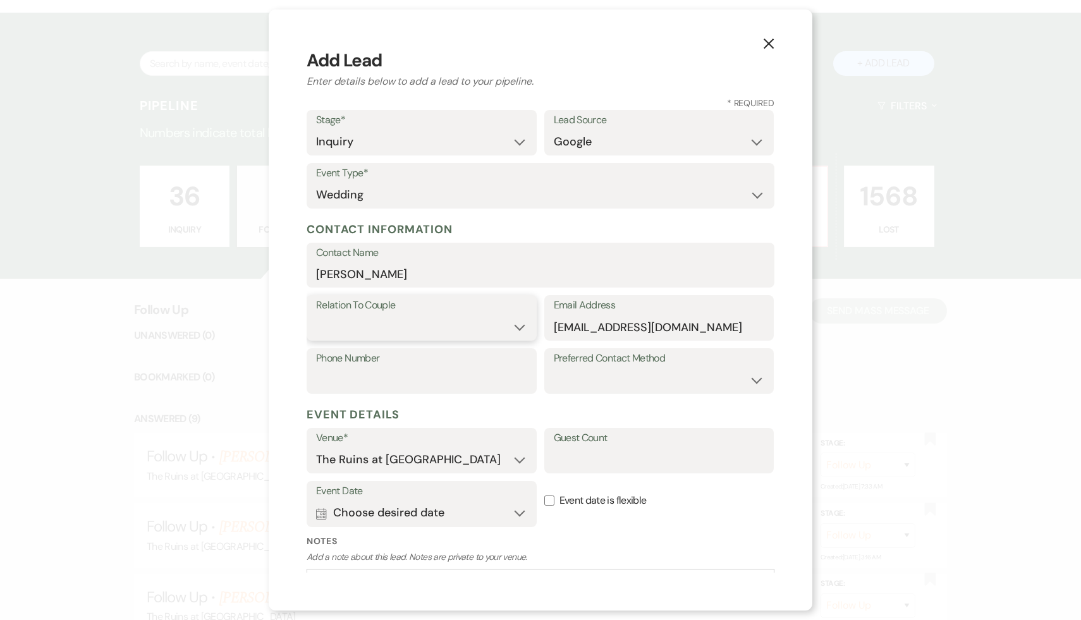
click at [523, 326] on select "Couple Planner Parent of Couple Family Member Friend Other" at bounding box center [421, 327] width 211 height 25
select select "1"
click at [316, 315] on select "Couple Planner Parent of Couple Family Member Friend Other" at bounding box center [421, 327] width 211 height 25
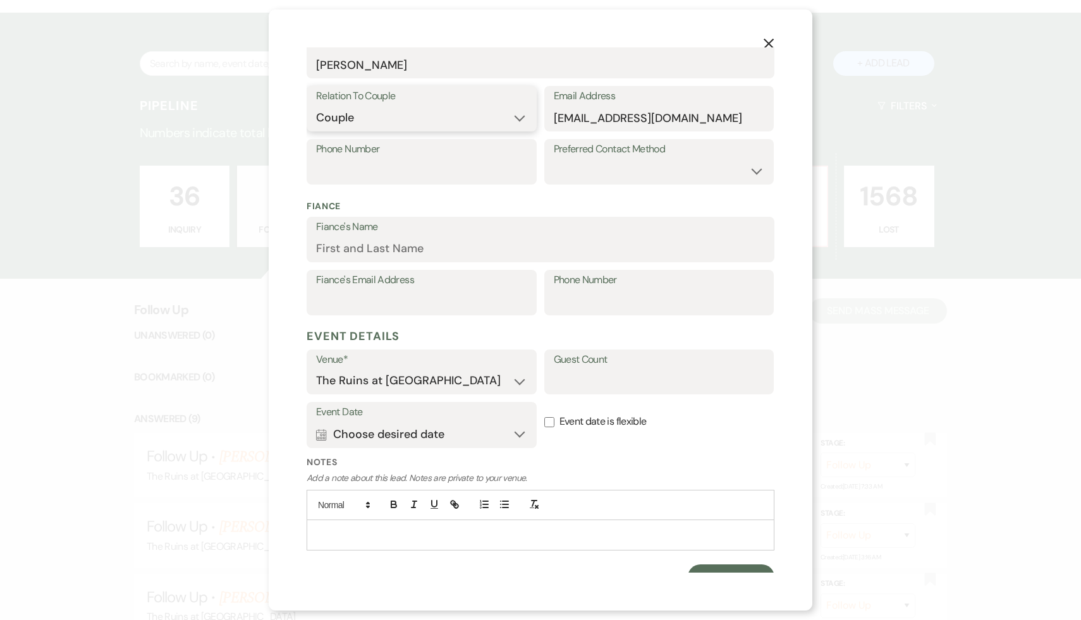
scroll to position [225, 0]
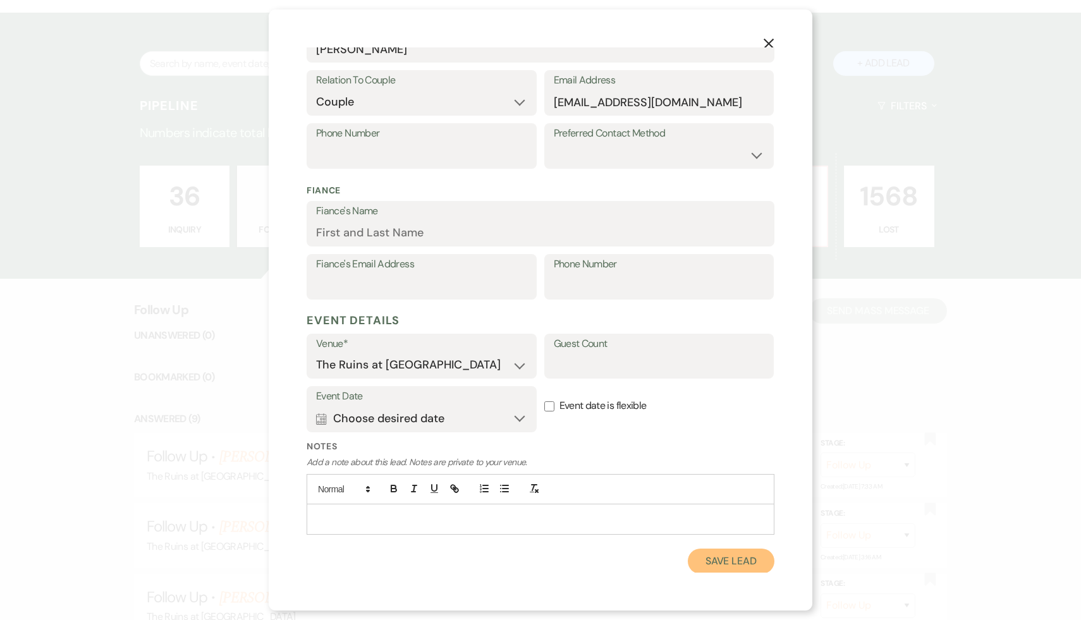
click at [717, 562] on button "Save Lead" at bounding box center [731, 561] width 87 height 25
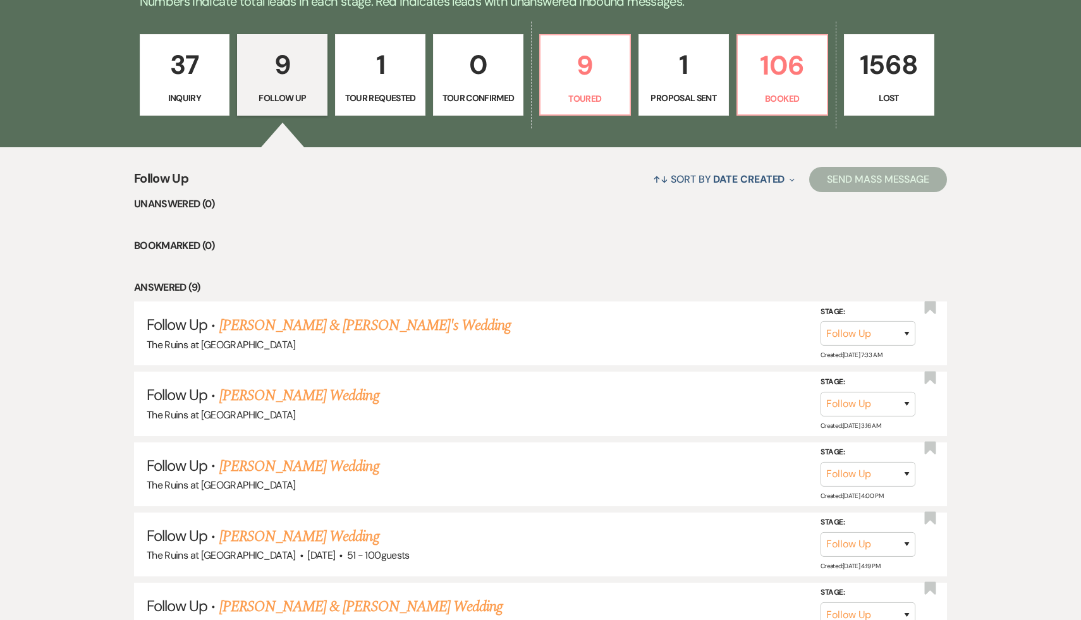
scroll to position [362, 0]
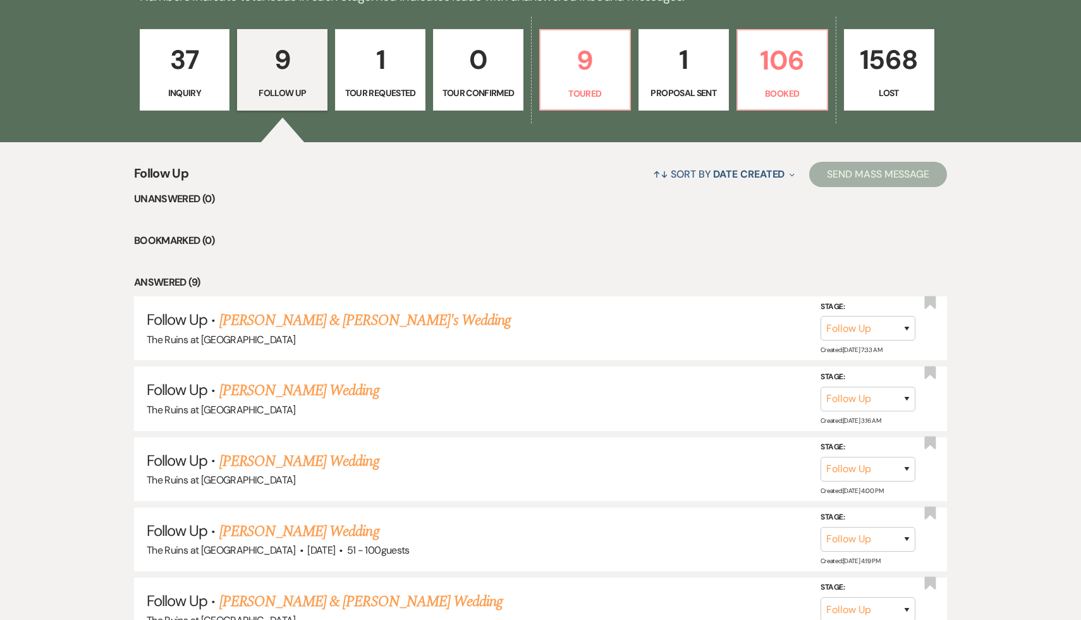
click at [529, 250] on ul "Unanswered (0) Bookmarked (0) Answered (9) Follow Up · Valerie & Darryl's Weddi…" at bounding box center [540, 556] width 813 height 731
click at [579, 59] on p "9" at bounding box center [585, 60] width 74 height 42
select select "5"
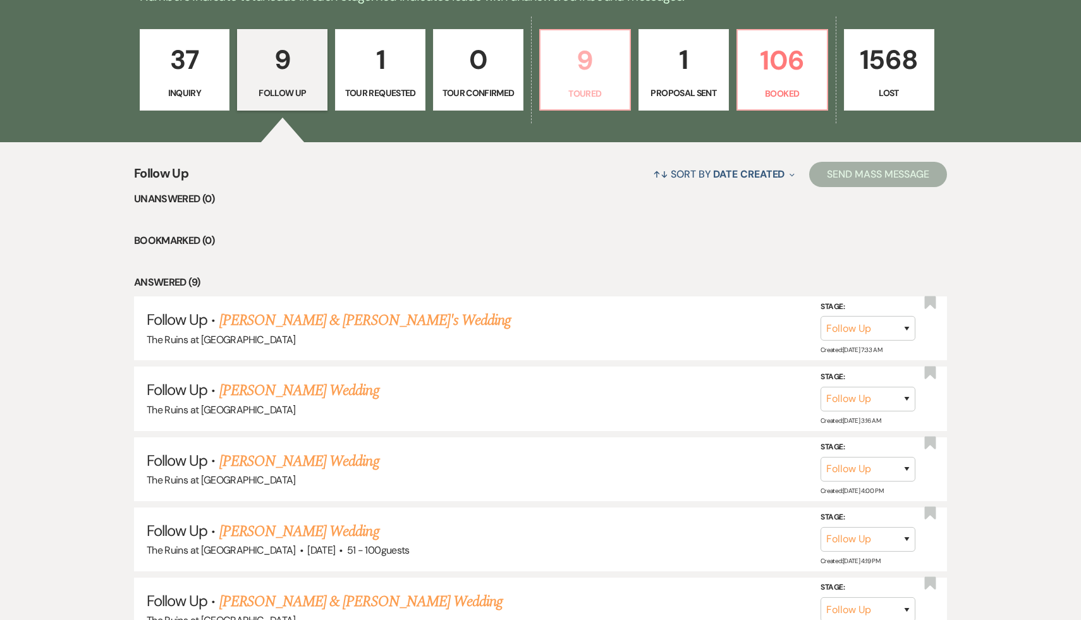
select select "5"
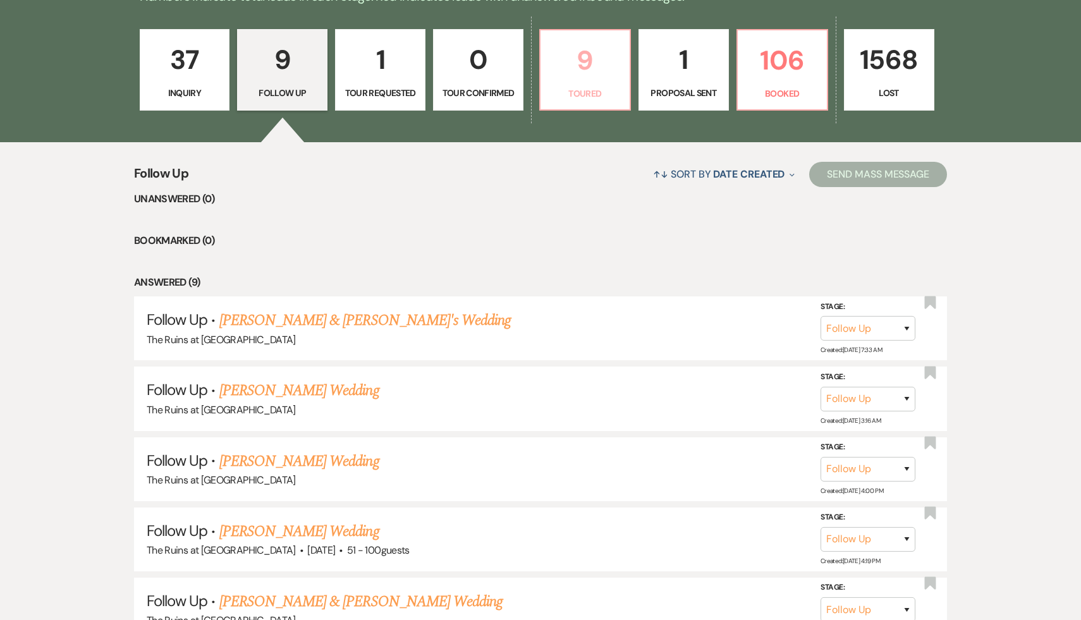
select select "5"
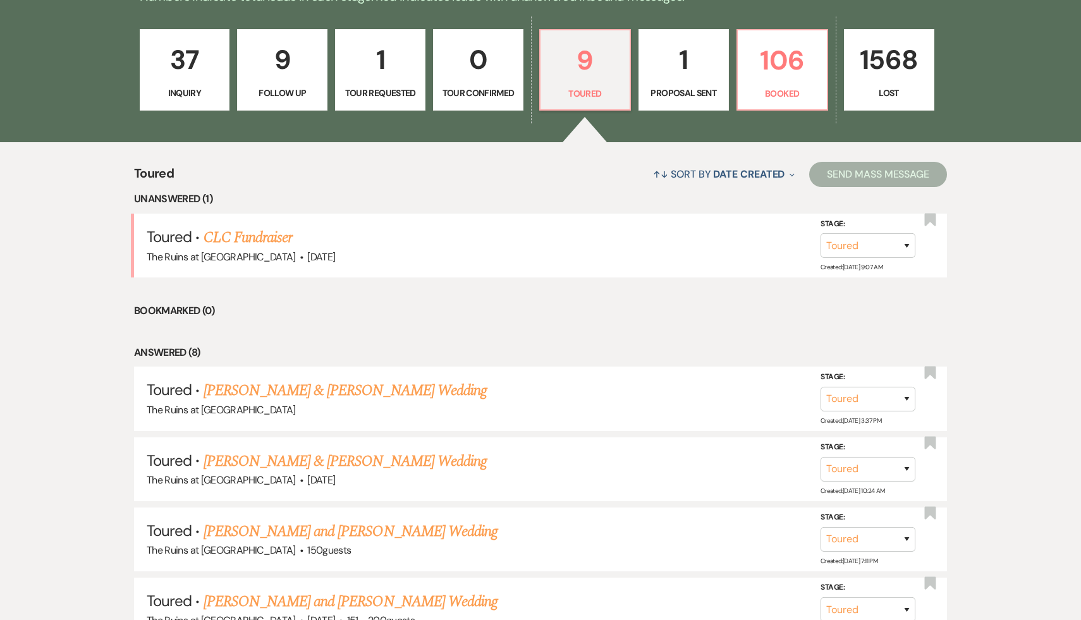
click at [501, 317] on li "Bookmarked (0)" at bounding box center [540, 311] width 813 height 16
click at [259, 236] on link "CLC Fundraiser" at bounding box center [247, 237] width 89 height 23
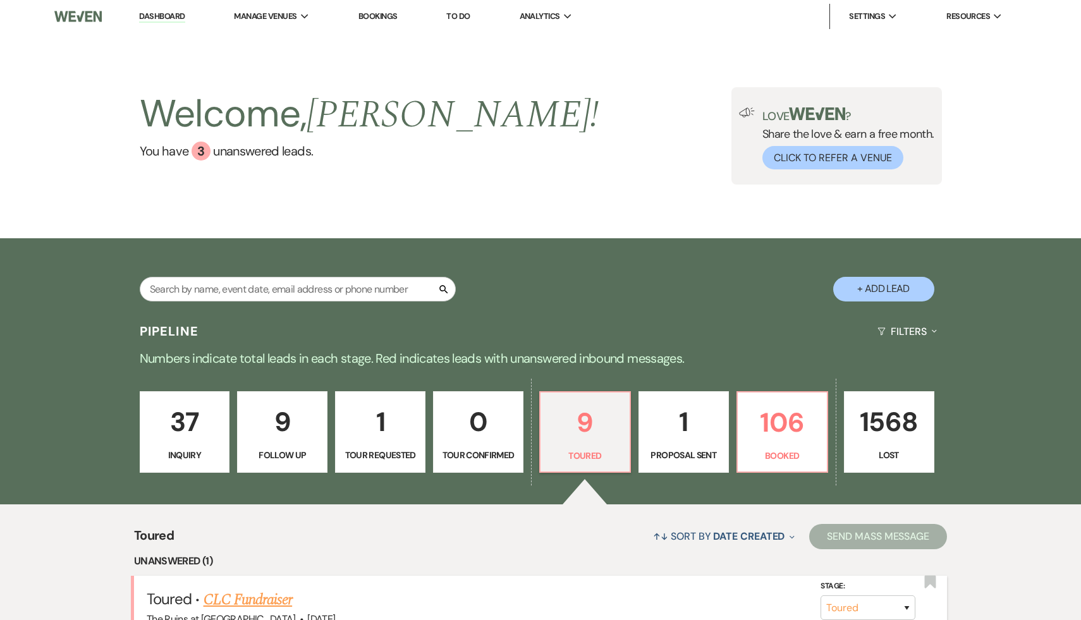
select select "5"
select select "20"
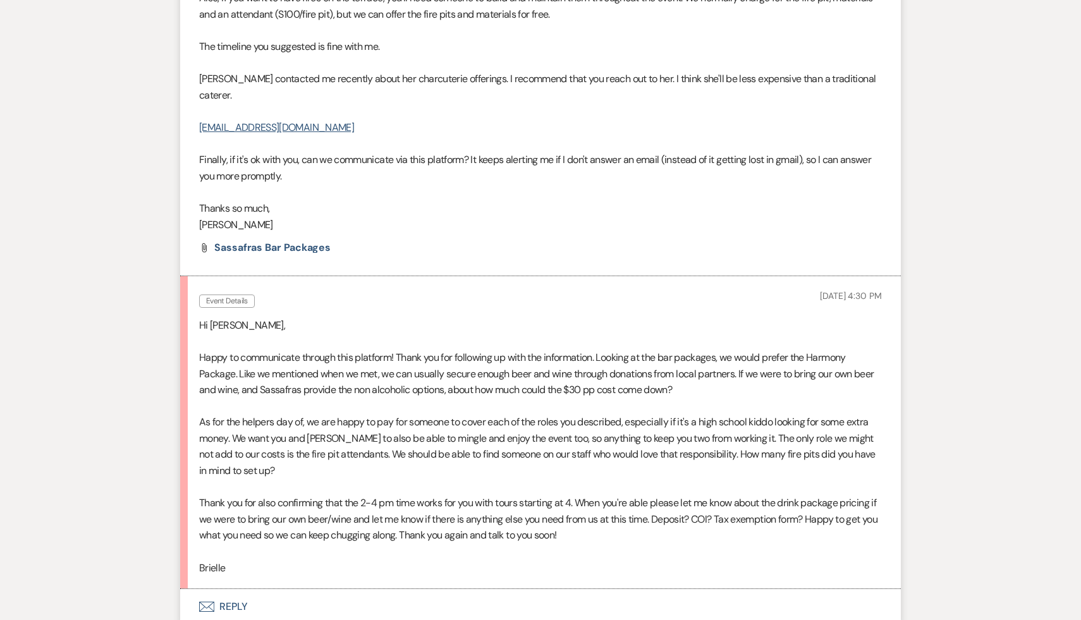
scroll to position [1593, 0]
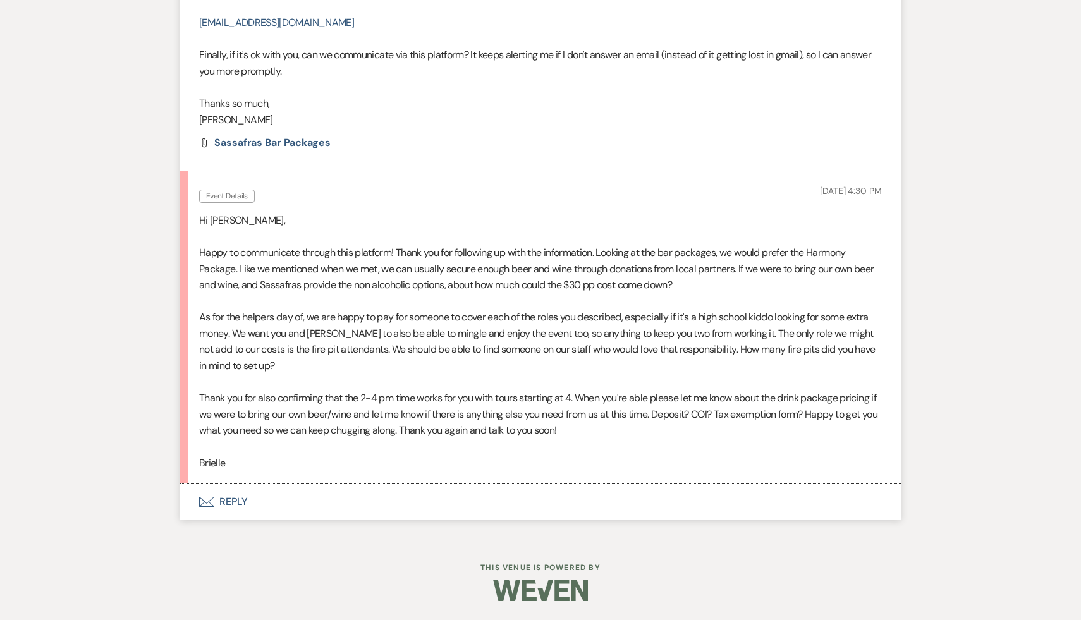
click at [234, 499] on button "Envelope Reply" at bounding box center [540, 501] width 720 height 35
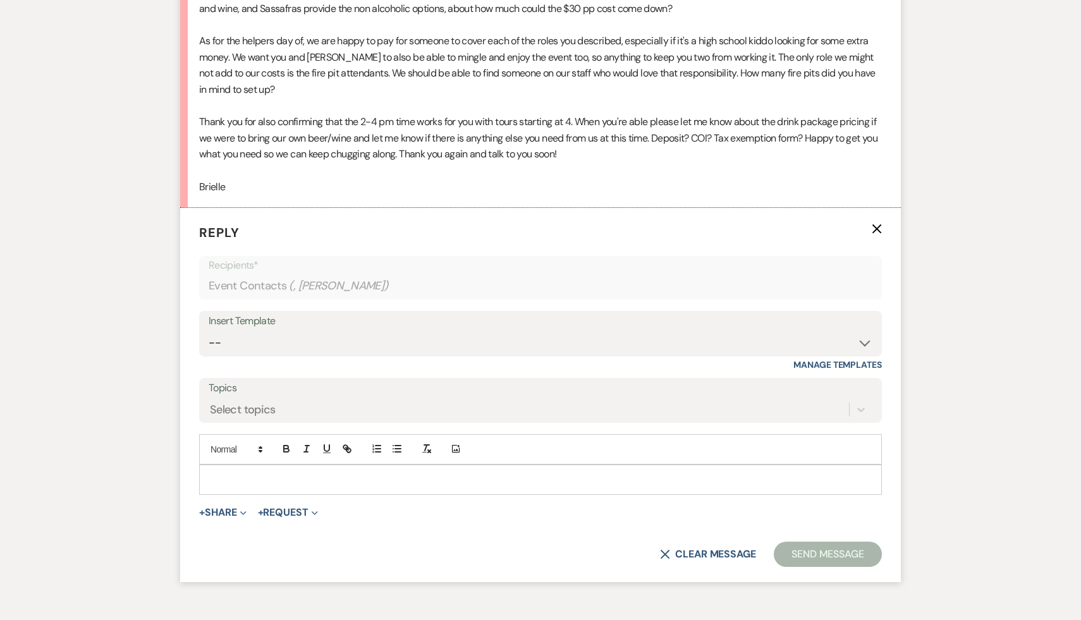
scroll to position [1880, 0]
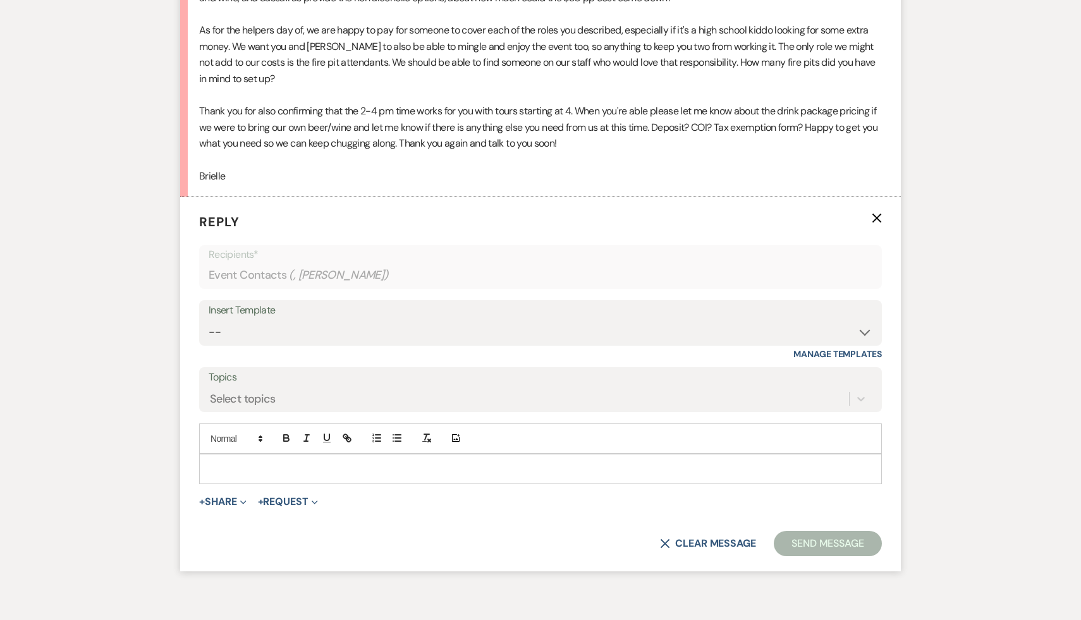
click at [295, 475] on p at bounding box center [540, 469] width 662 height 14
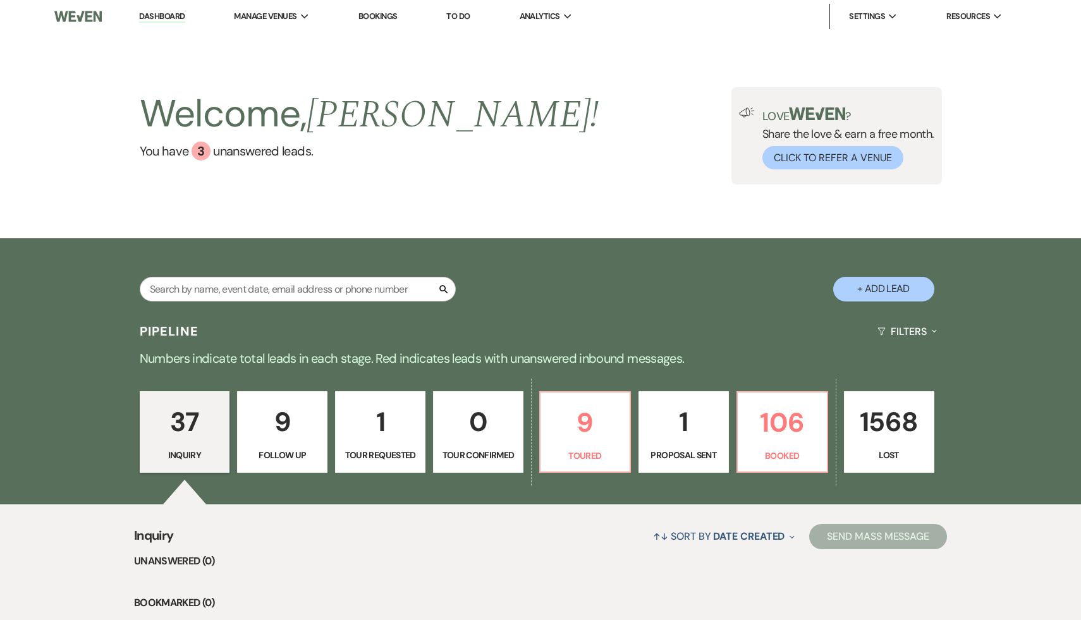
click at [452, 532] on div "↑↓ Sort By Date Created Expand Send Mass Message" at bounding box center [559, 535] width 773 height 33
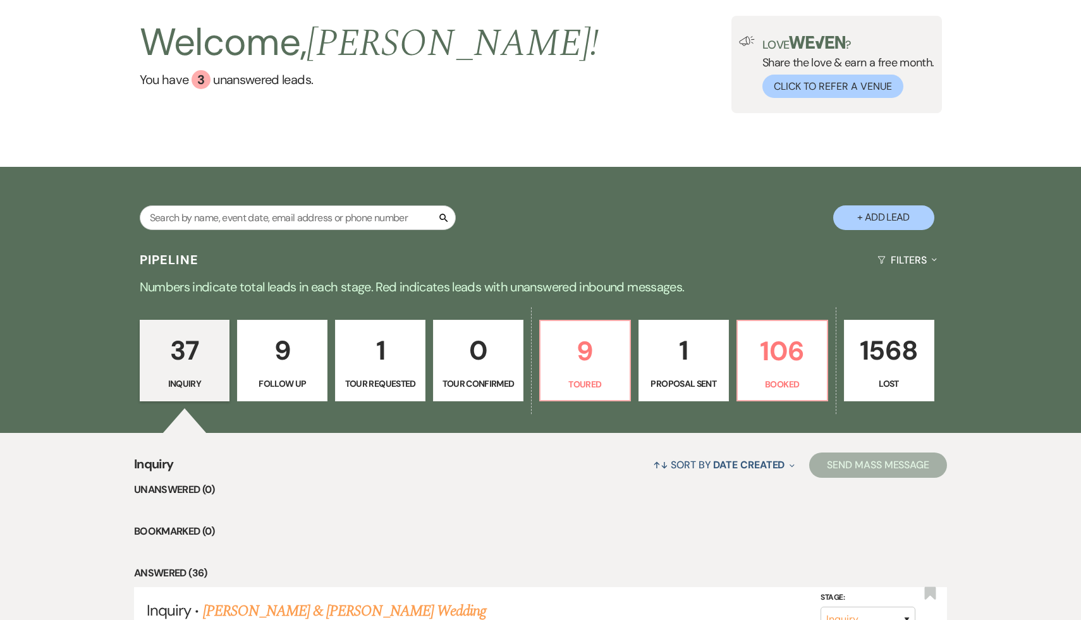
scroll to position [70, 0]
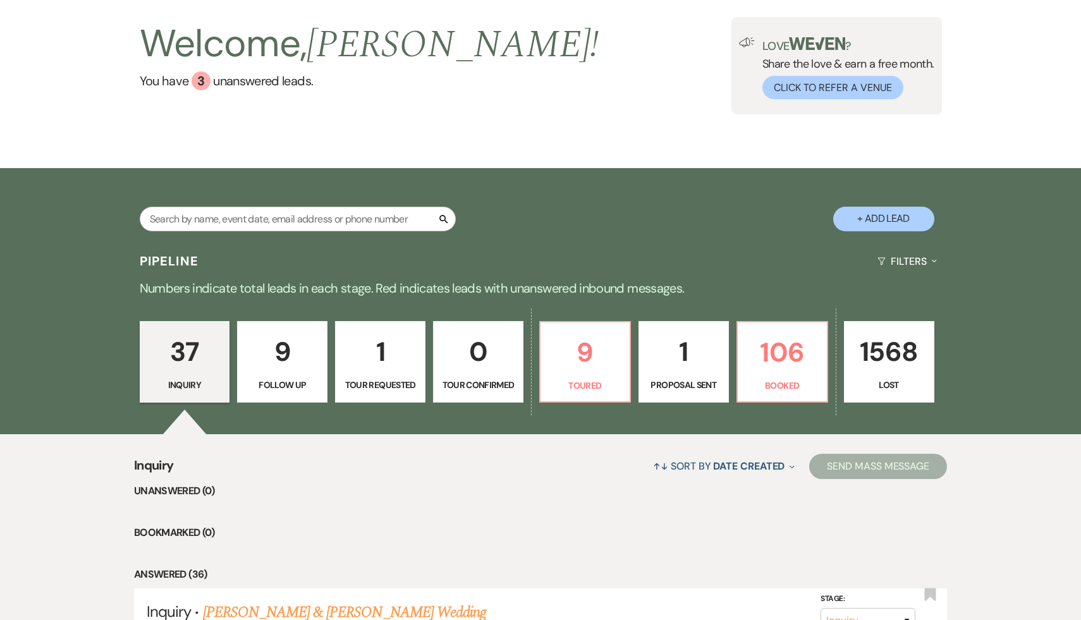
click at [425, 494] on li "Unanswered (0)" at bounding box center [540, 491] width 813 height 16
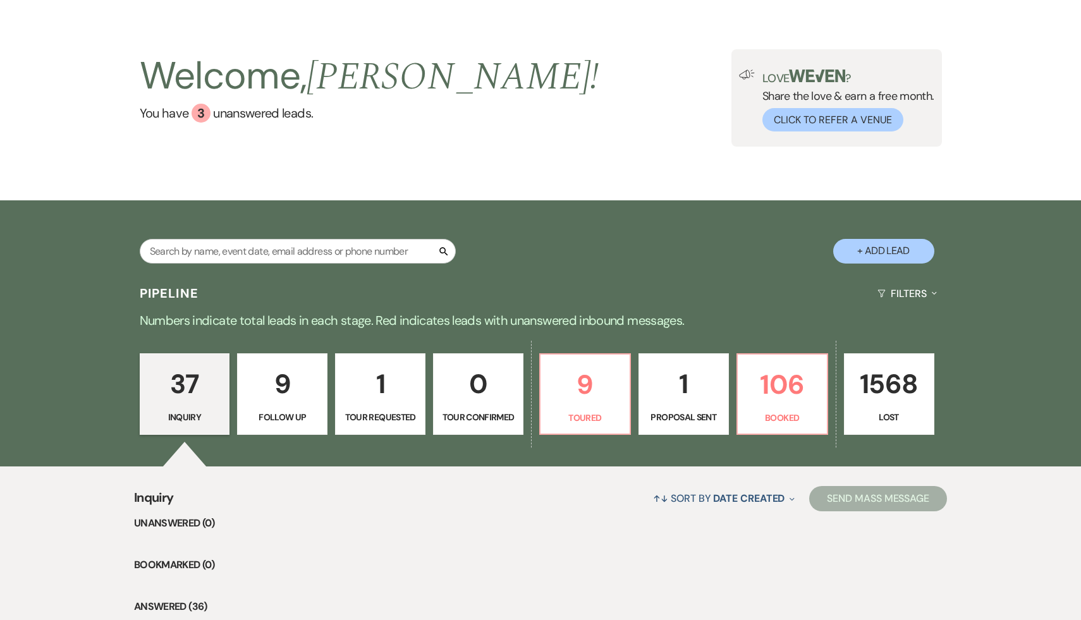
scroll to position [0, 0]
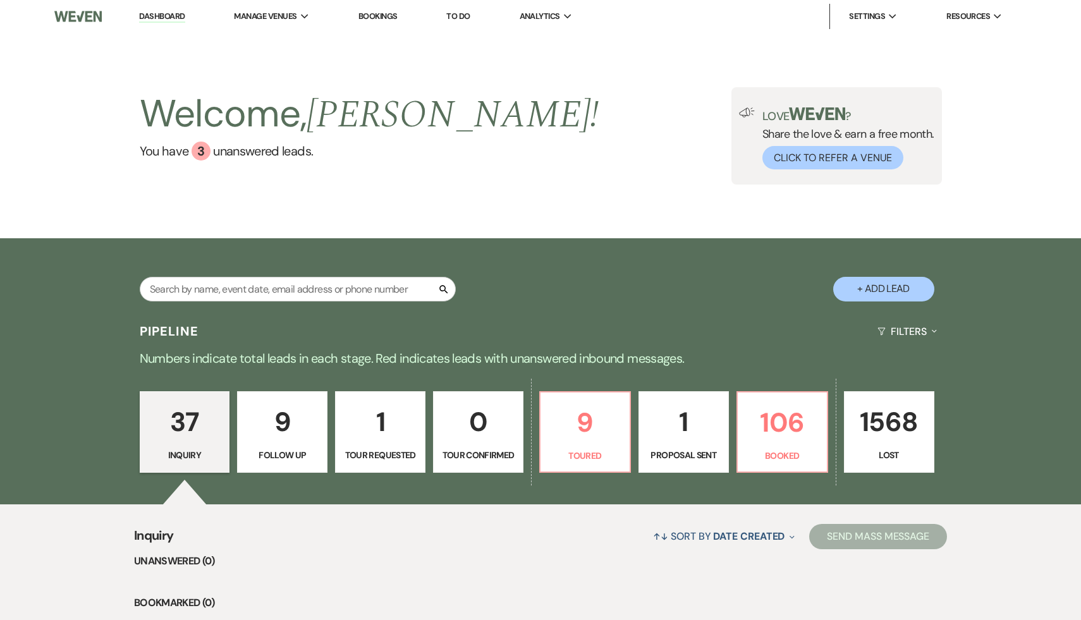
click at [547, 215] on div "Welcome, [PERSON_NAME] ! You have 3 unanswered lead s . Love ? Share the love &…" at bounding box center [540, 135] width 1081 height 205
click at [436, 173] on div "Welcome, [PERSON_NAME] ! You have 3 unanswered lead s . Love ? Share the love &…" at bounding box center [540, 135] width 910 height 97
click at [169, 15] on link "Dashboard" at bounding box center [161, 17] width 45 height 12
click at [370, 549] on div "↑↓ Sort By Date Created Expand Send Mass Message" at bounding box center [559, 535] width 773 height 33
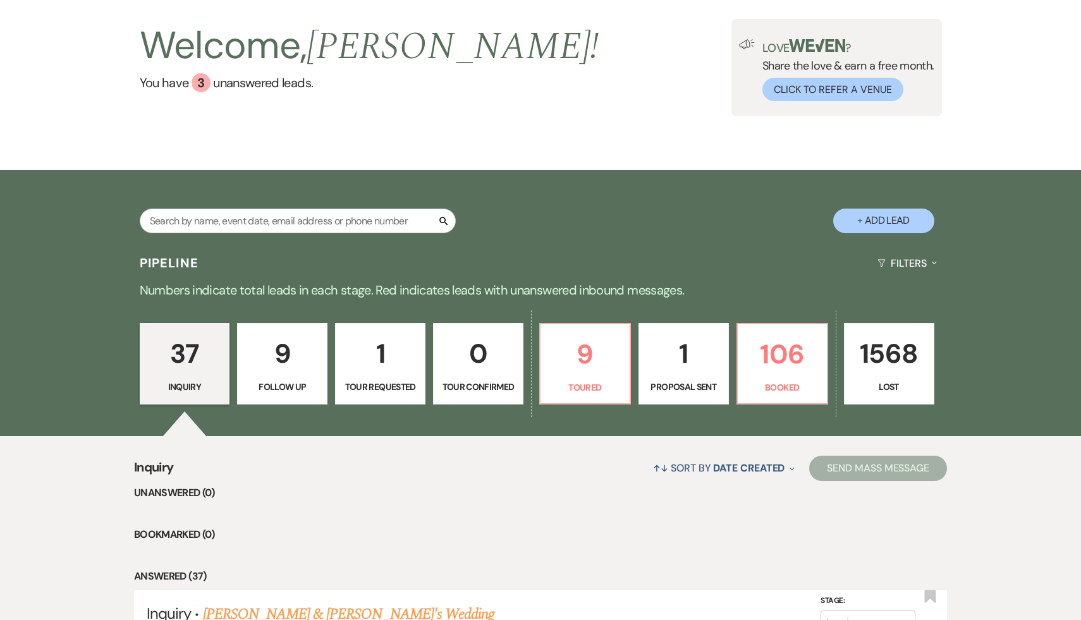
scroll to position [77, 0]
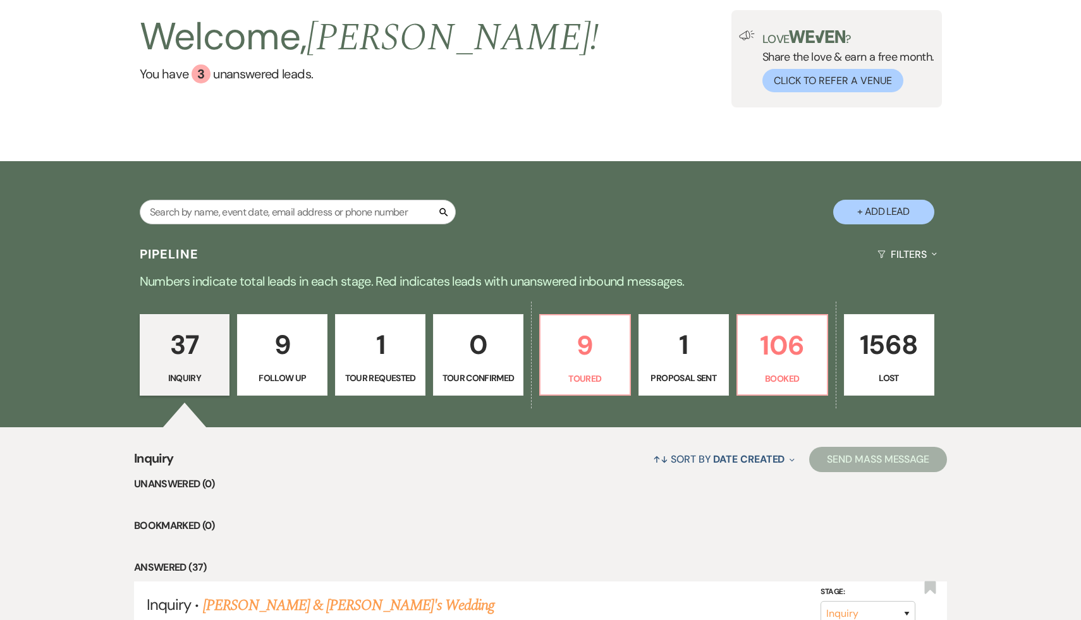
click at [403, 529] on li "Bookmarked (0)" at bounding box center [540, 526] width 813 height 16
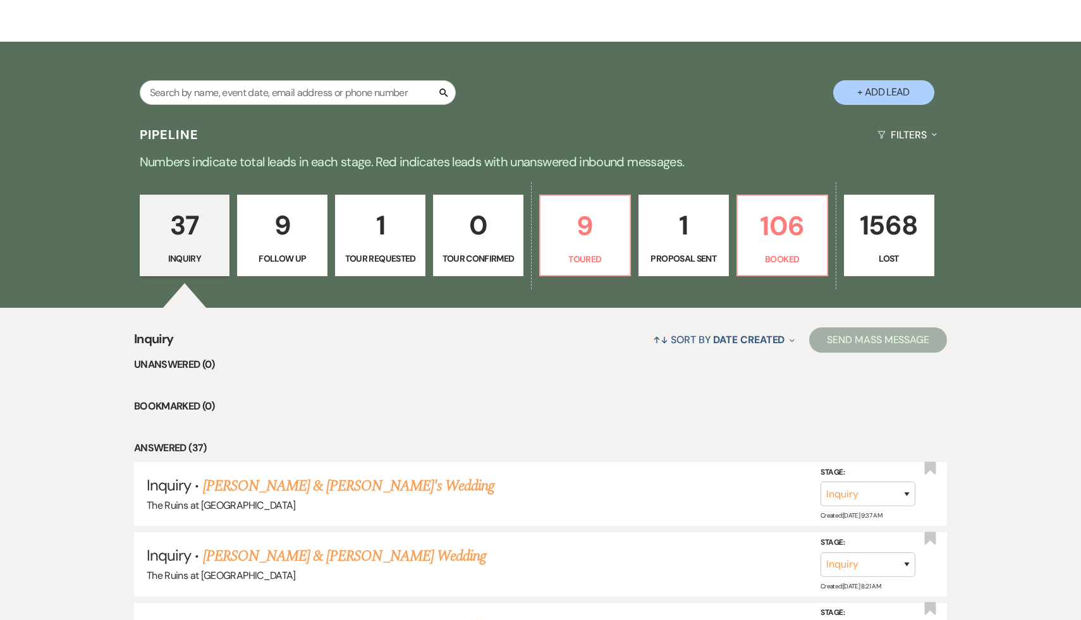
scroll to position [194, 0]
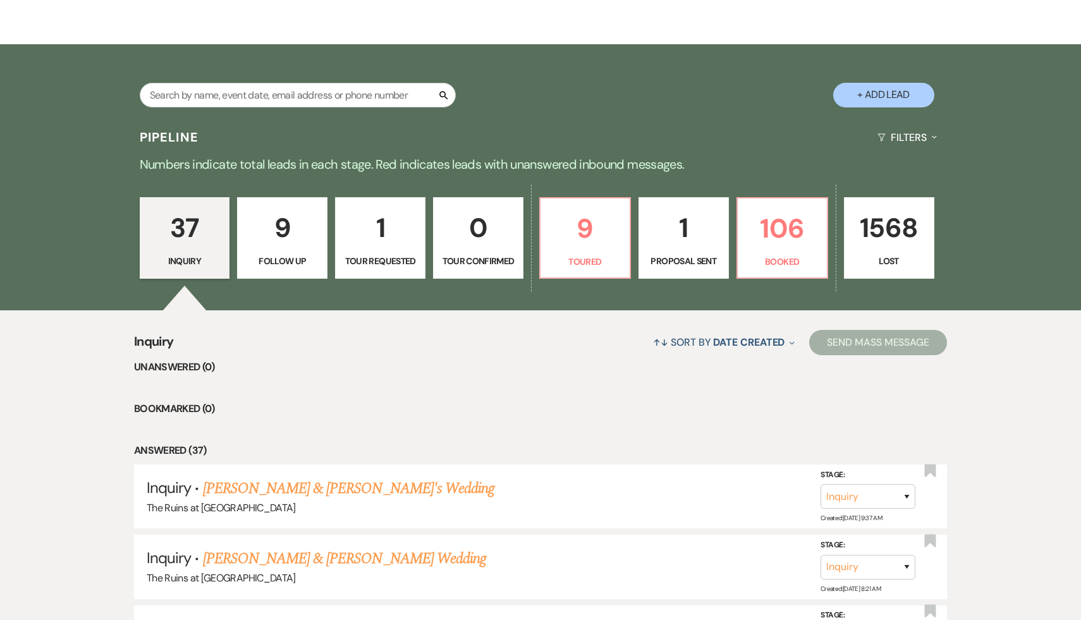
click at [302, 492] on link "[PERSON_NAME] & [PERSON_NAME]'s Wedding" at bounding box center [349, 488] width 292 height 23
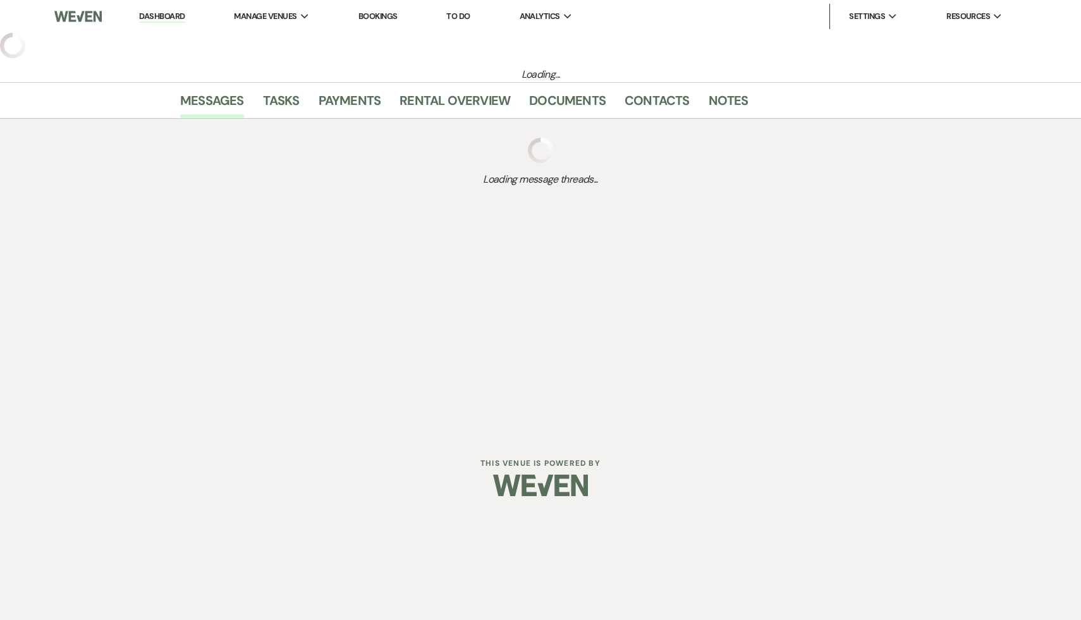
select select "6"
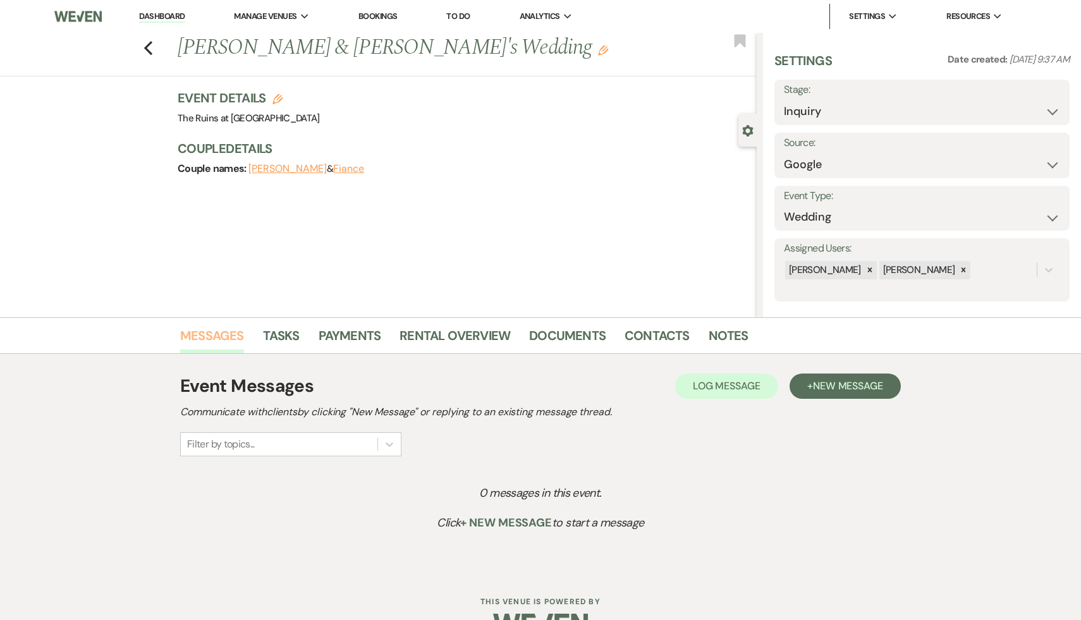
click at [222, 332] on link "Messages" at bounding box center [212, 339] width 64 height 28
click at [846, 391] on span "New Message" at bounding box center [848, 385] width 70 height 13
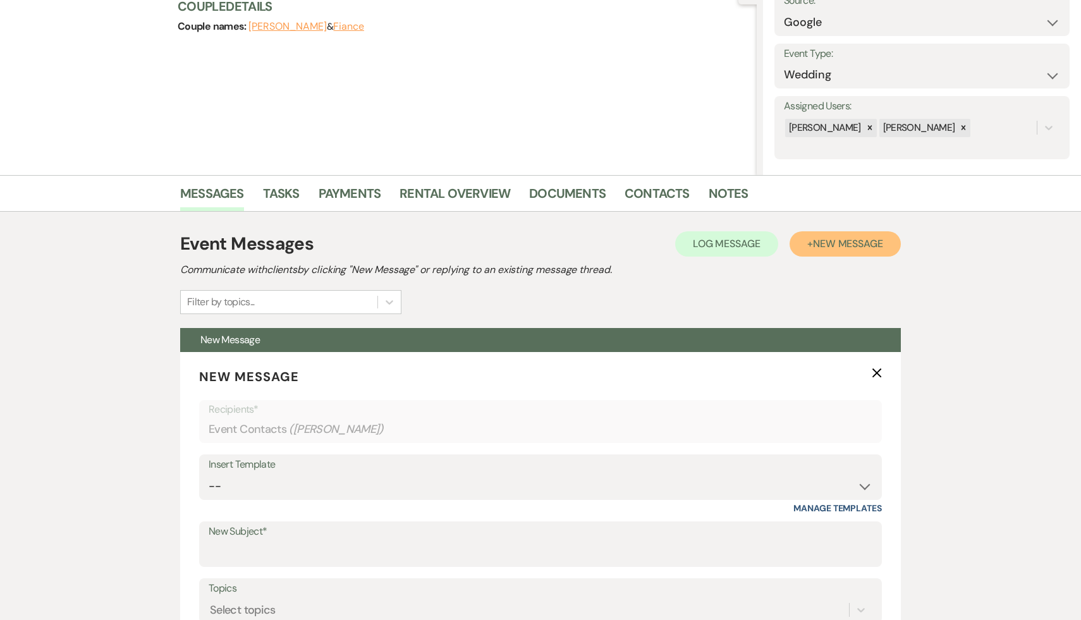
scroll to position [152, 0]
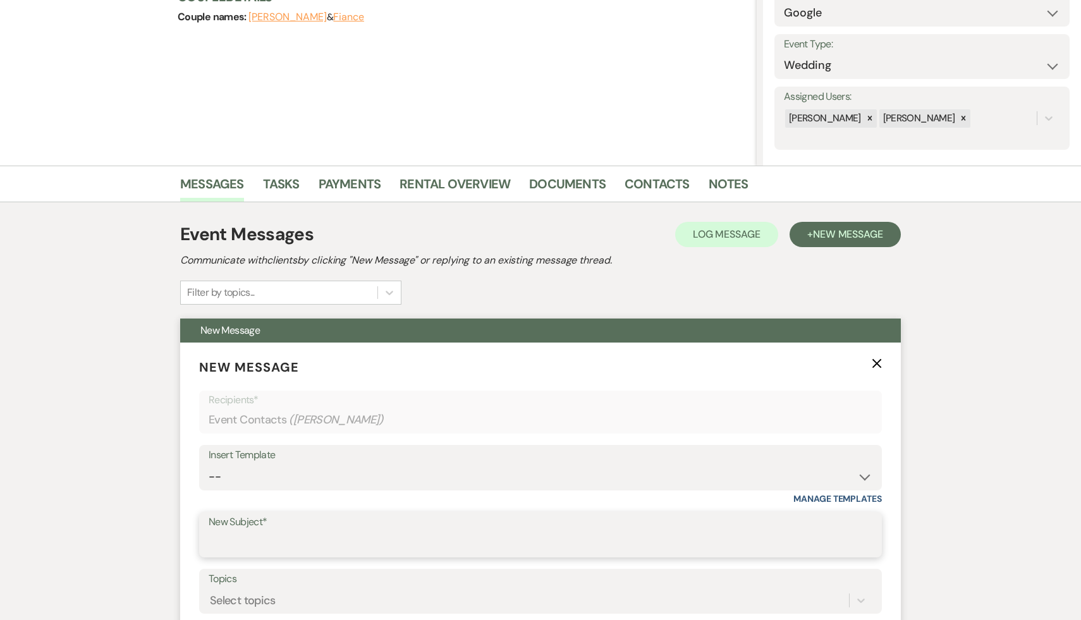
click at [373, 538] on input "New Subject*" at bounding box center [541, 543] width 664 height 25
click at [864, 476] on select "-- Weven Planning Portal Introduction (Booked Events) Initial Inquiry Response …" at bounding box center [541, 476] width 664 height 25
select select "566"
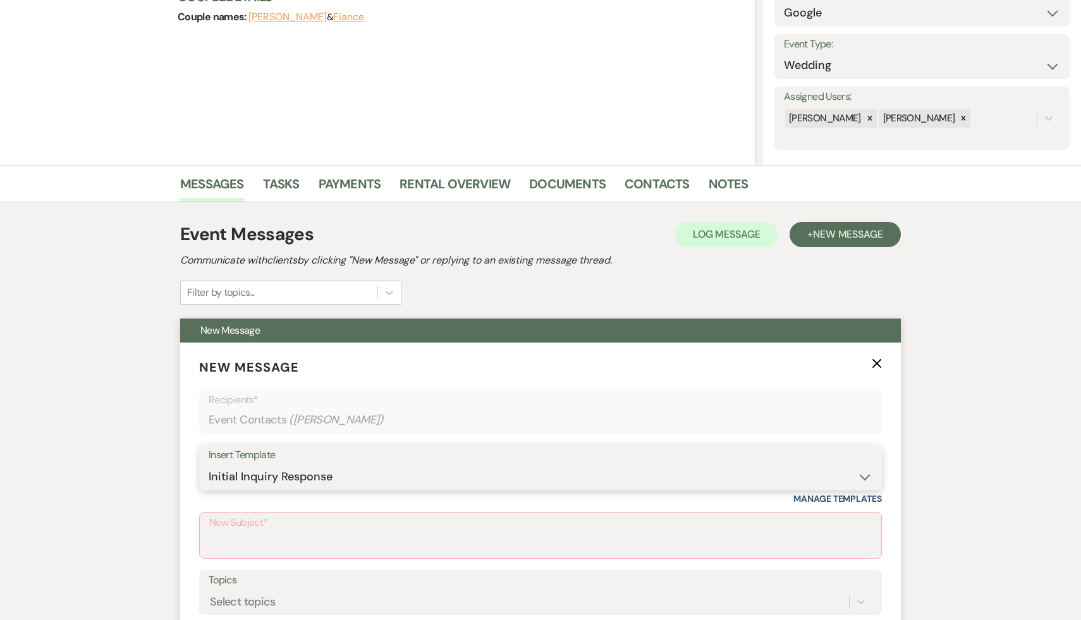
click at [209, 464] on select "-- Weven Planning Portal Introduction (Booked Events) Initial Inquiry Response …" at bounding box center [541, 476] width 664 height 25
type input "Thank you for your interest in The Ruins at [GEOGRAPHIC_DATA]!"
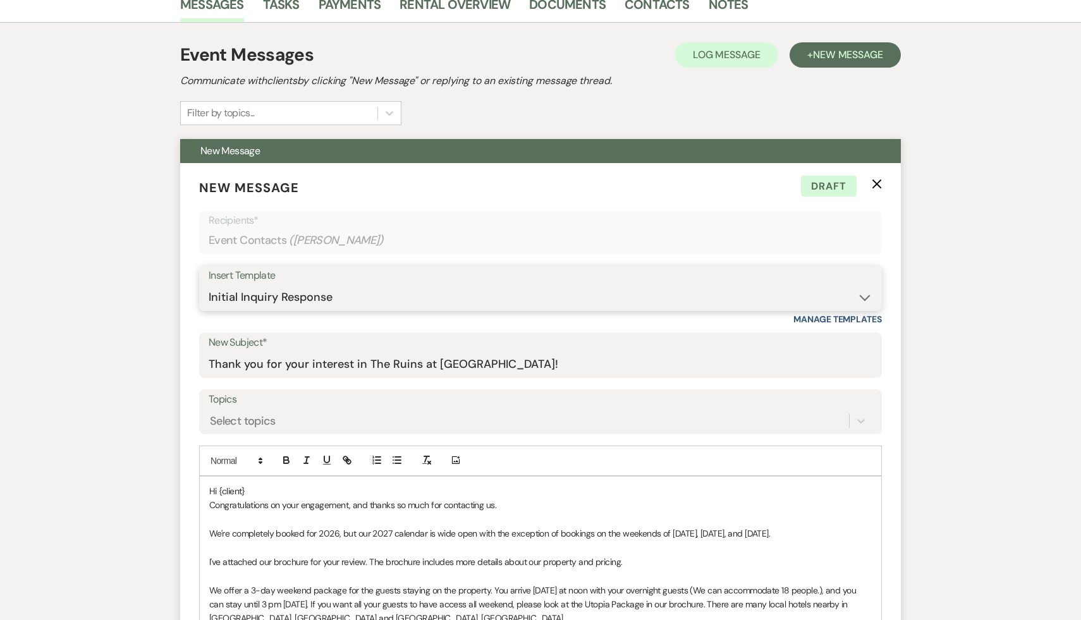
scroll to position [413, 0]
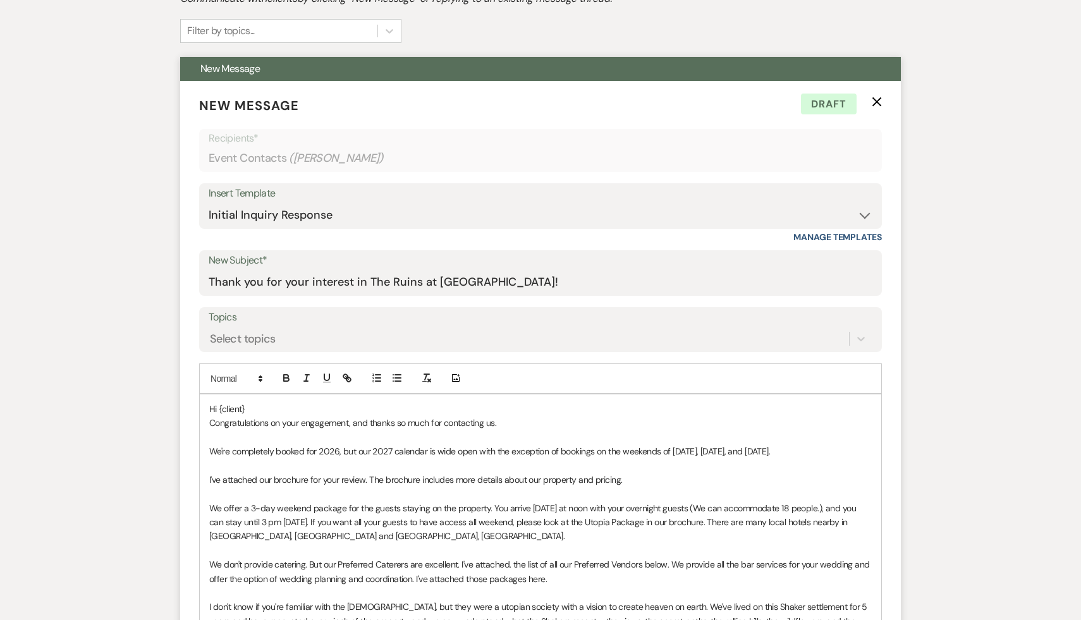
click at [265, 408] on p "Hi {client}" at bounding box center [540, 409] width 662 height 14
click at [912, 346] on div "Messages Tasks Payments Rental Overview Documents Contacts Notes Event Messages…" at bounding box center [540, 476] width 1081 height 1145
drag, startPoint x: 363, startPoint y: 452, endPoint x: 182, endPoint y: 443, distance: 180.9
click at [182, 443] on form "New Message X Draft Recipients* Event Contacts ( [PERSON_NAME] ) Insert Templat…" at bounding box center [540, 502] width 720 height 843
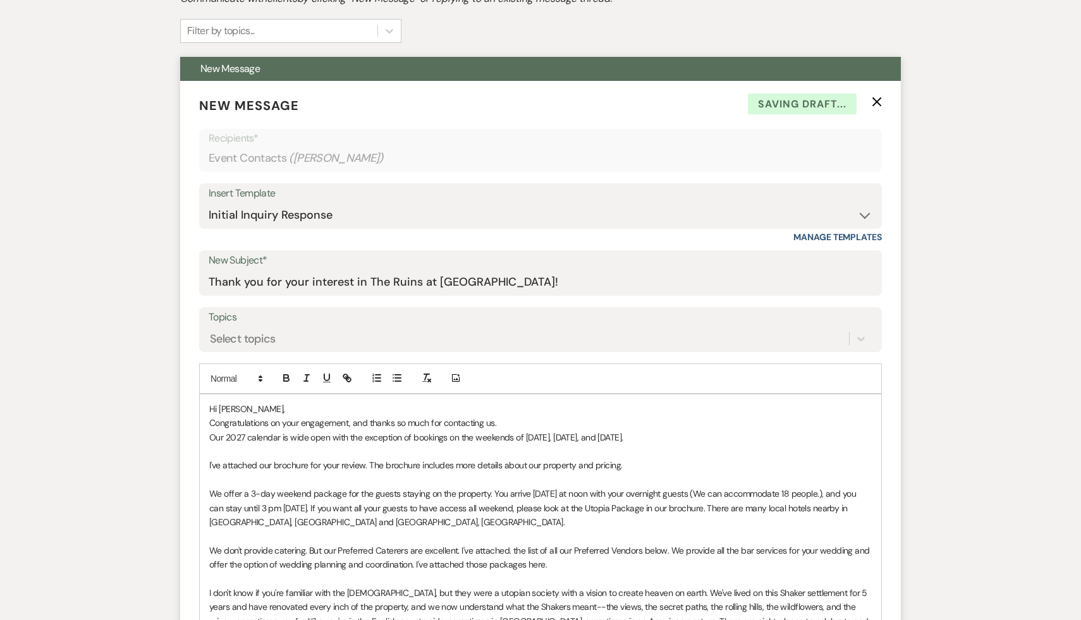
click at [528, 418] on p "Congratulations on your engagement, and thanks so much for contacting us." at bounding box center [540, 423] width 662 height 14
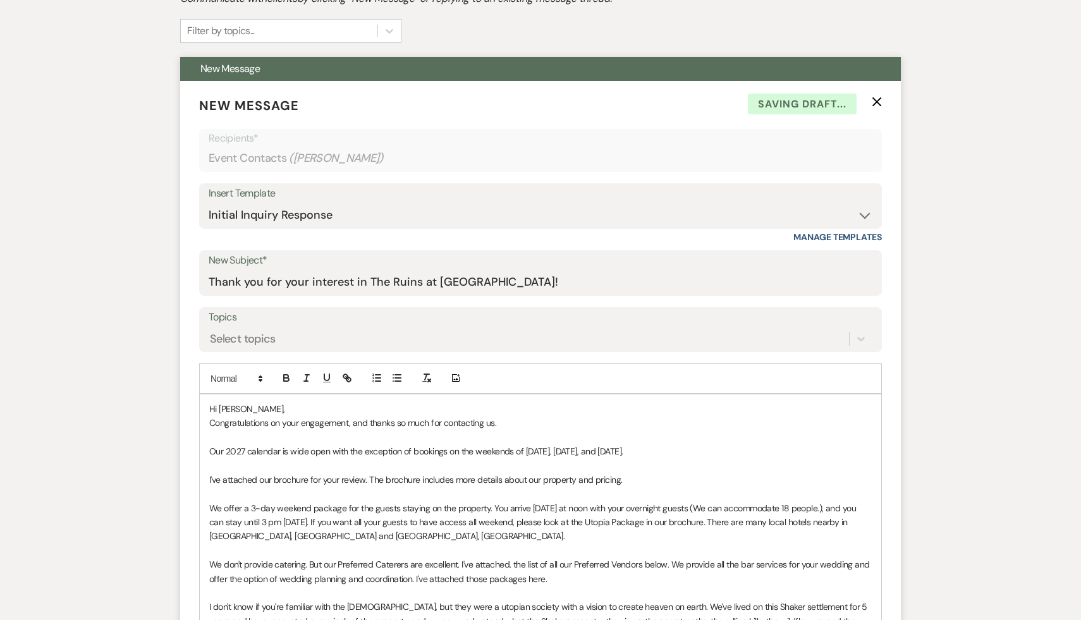
click at [760, 470] on p at bounding box center [540, 465] width 662 height 14
click at [773, 458] on p at bounding box center [540, 465] width 662 height 14
click at [1005, 420] on div "Messages Tasks Payments Rental Overview Documents Contacts Notes Event Messages…" at bounding box center [540, 476] width 1081 height 1145
click at [793, 432] on p at bounding box center [540, 437] width 662 height 14
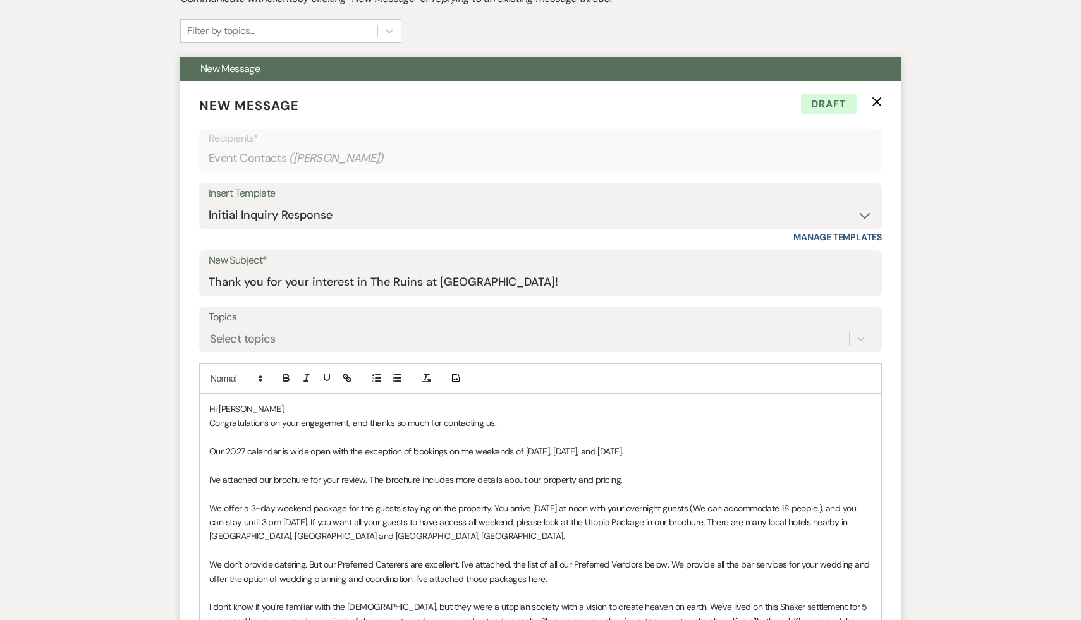
click at [793, 432] on p at bounding box center [540, 437] width 662 height 14
click at [710, 458] on p at bounding box center [540, 465] width 662 height 14
click at [645, 409] on p "Hi [PERSON_NAME]," at bounding box center [540, 409] width 662 height 14
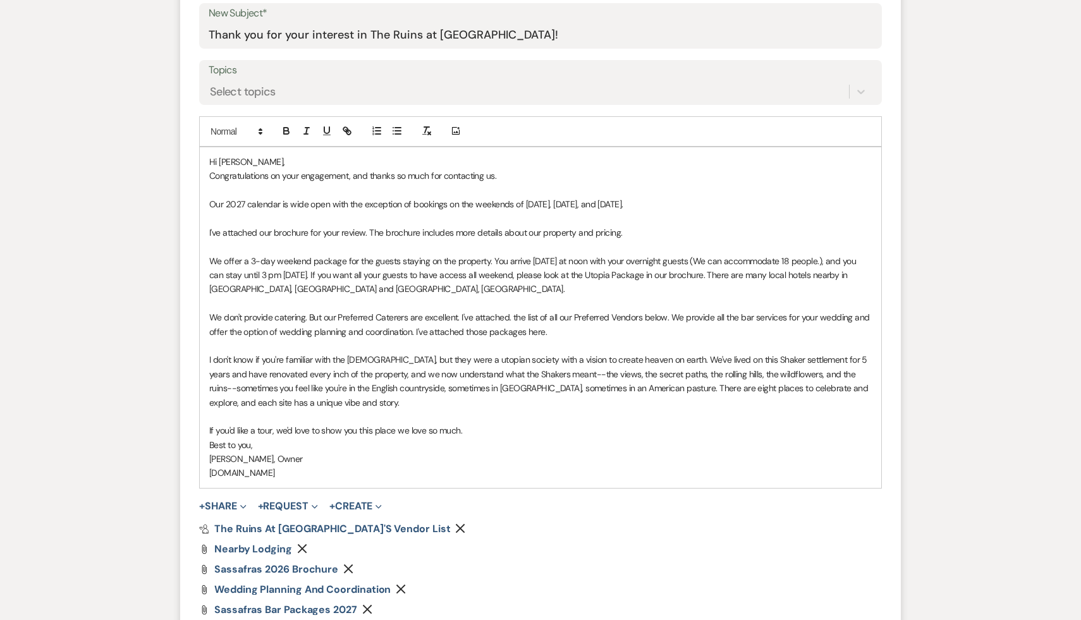
scroll to position [923, 0]
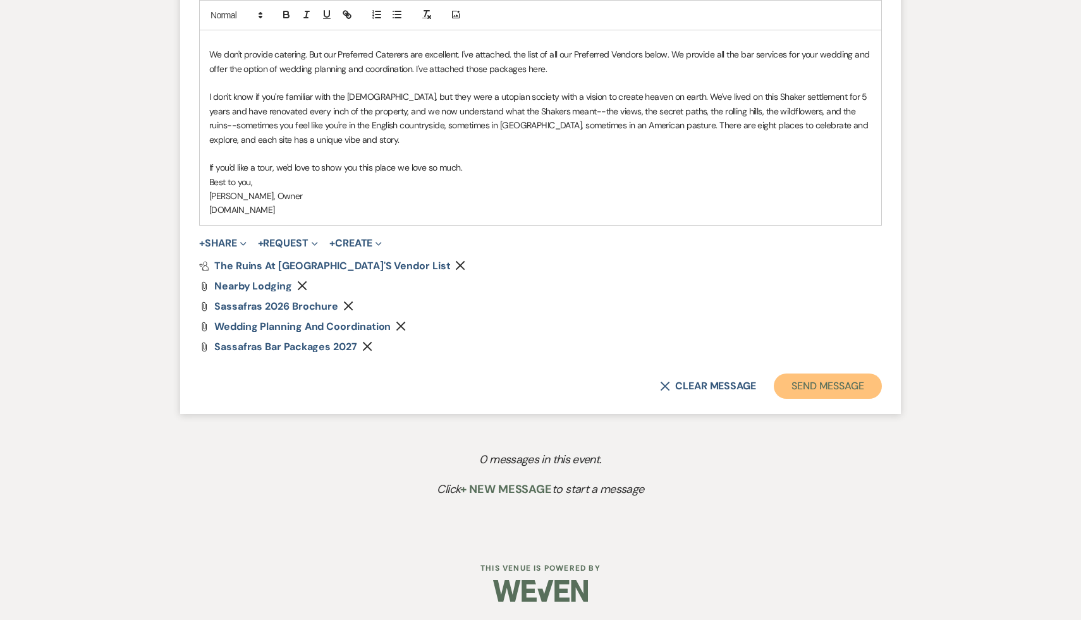
click at [846, 385] on button "Send Message" at bounding box center [827, 385] width 108 height 25
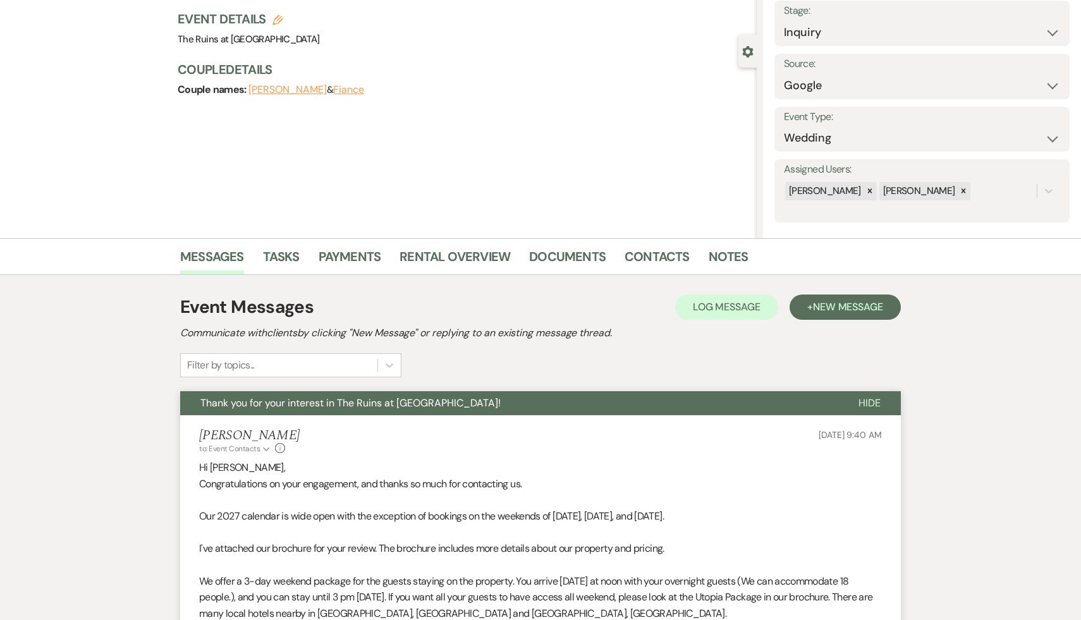
scroll to position [0, 0]
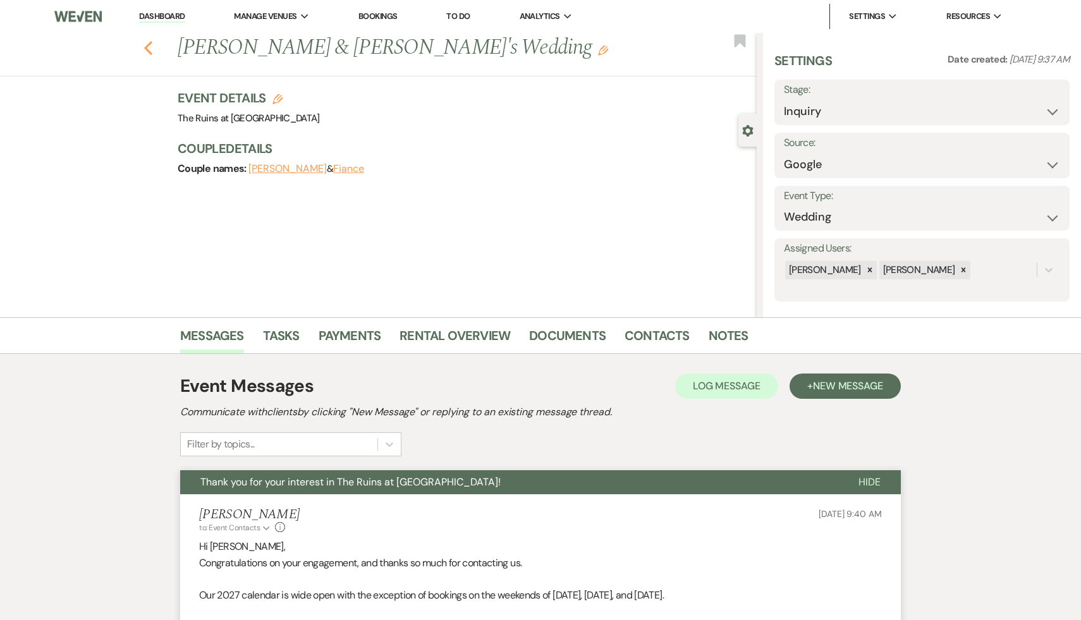
click at [147, 45] on use "button" at bounding box center [148, 48] width 8 height 14
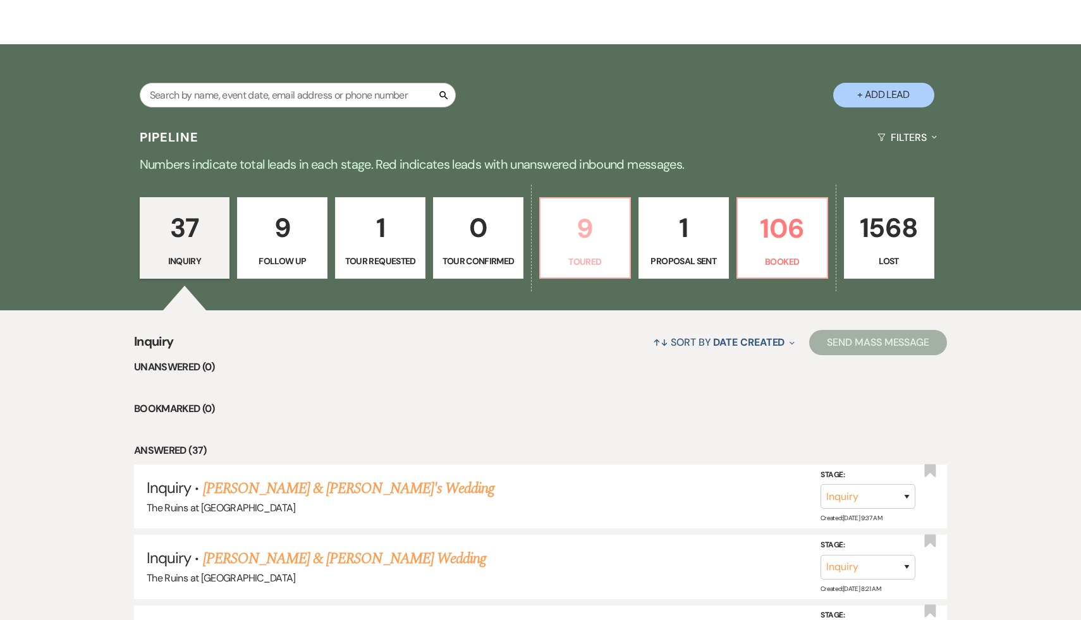
click at [586, 218] on p "9" at bounding box center [585, 228] width 74 height 42
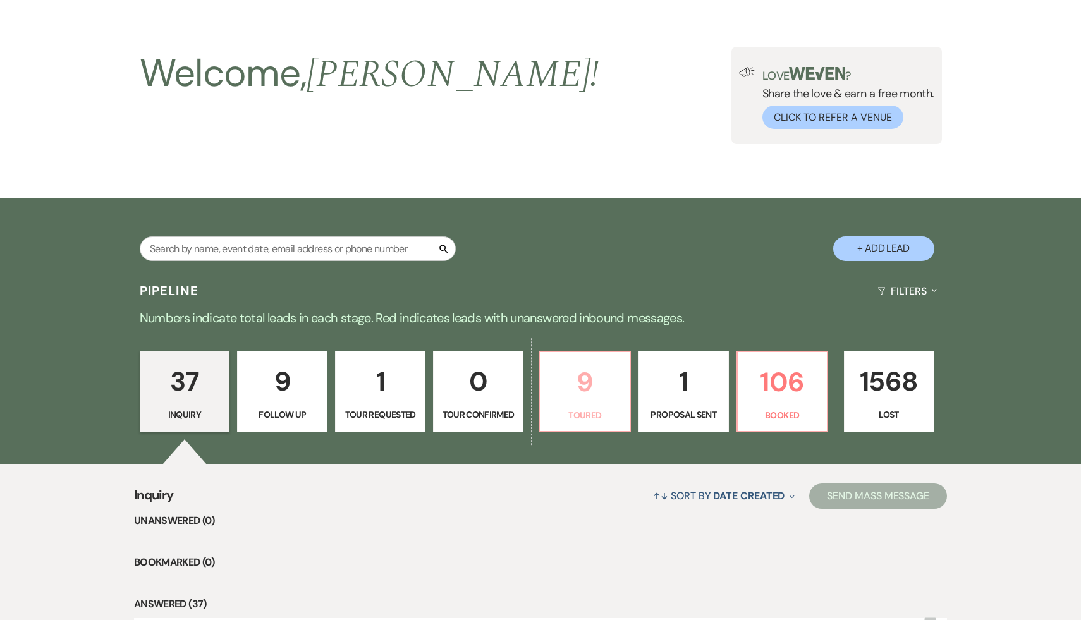
select select "5"
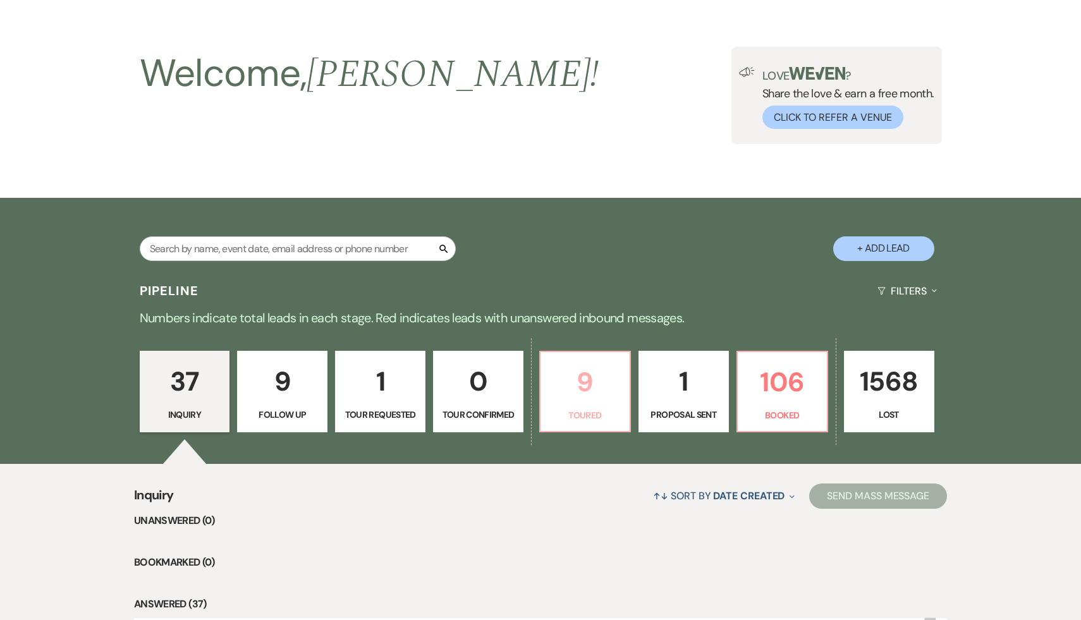
select select "5"
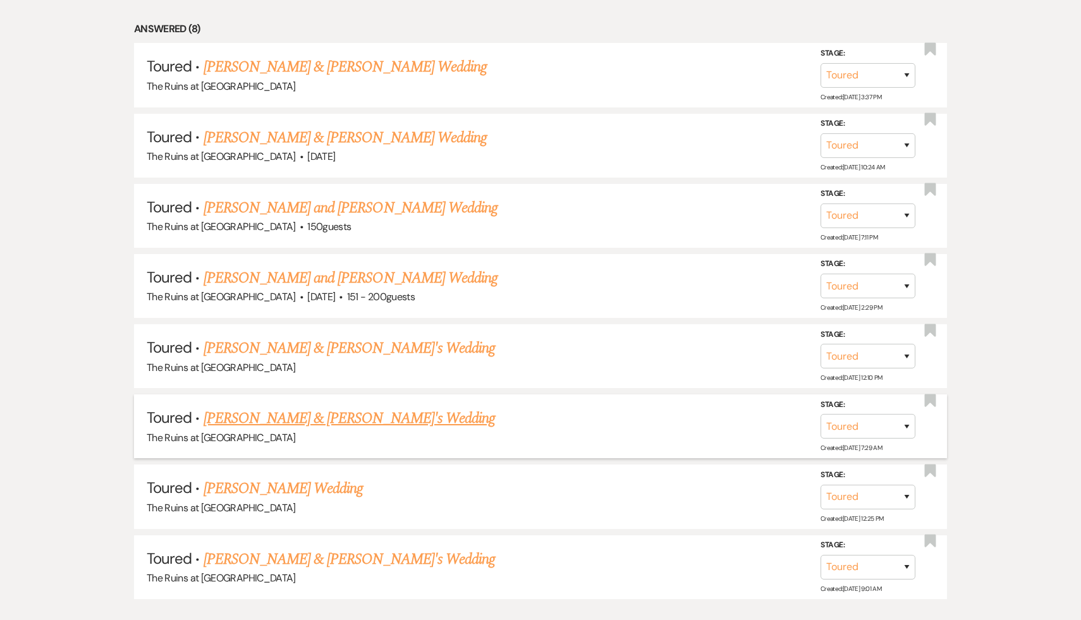
scroll to position [694, 0]
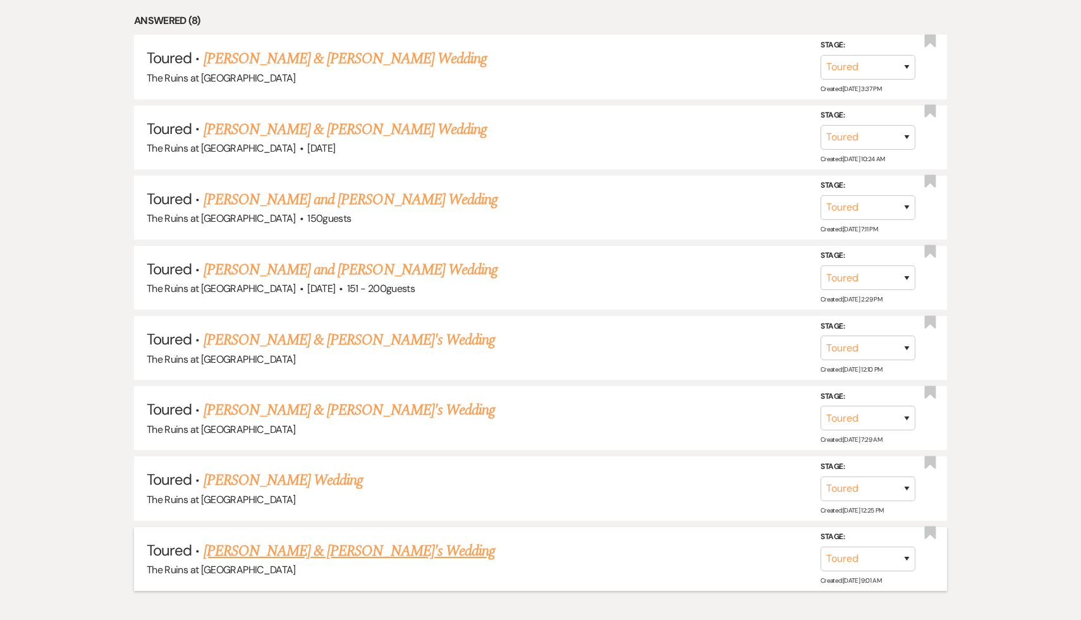
click at [334, 550] on link "[PERSON_NAME] & [PERSON_NAME]'s Wedding" at bounding box center [349, 551] width 292 height 23
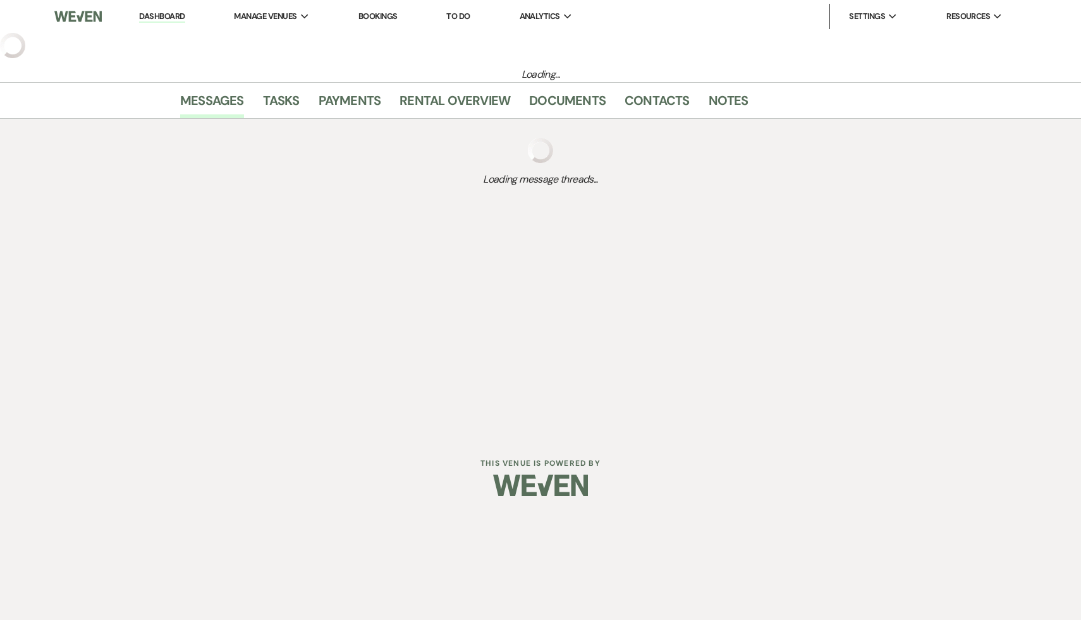
select select "5"
select select "6"
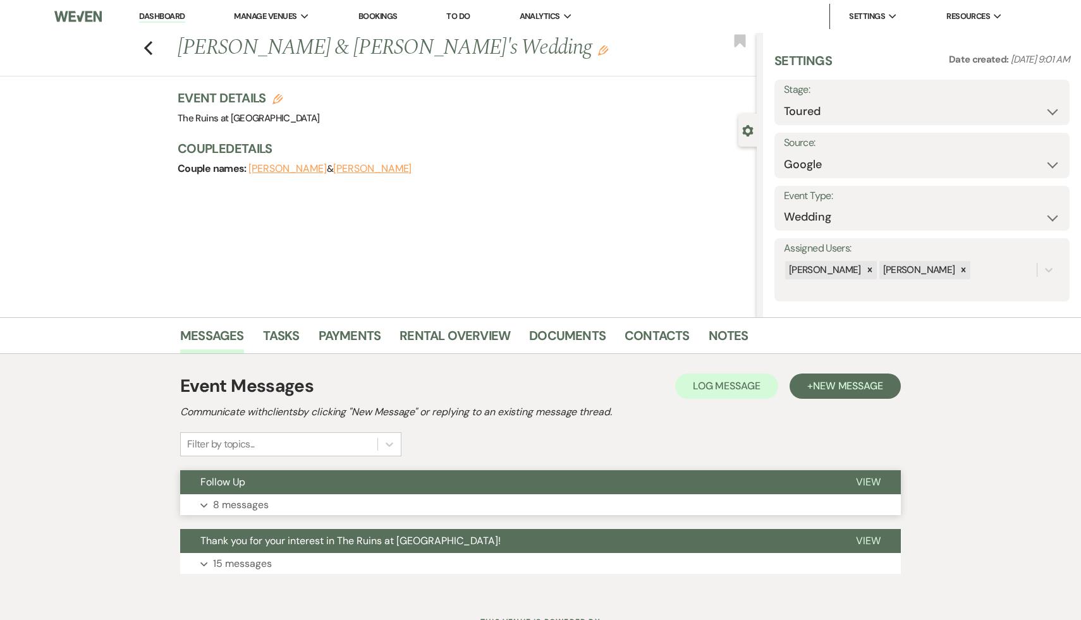
click at [241, 488] on button "Follow Up" at bounding box center [507, 482] width 655 height 24
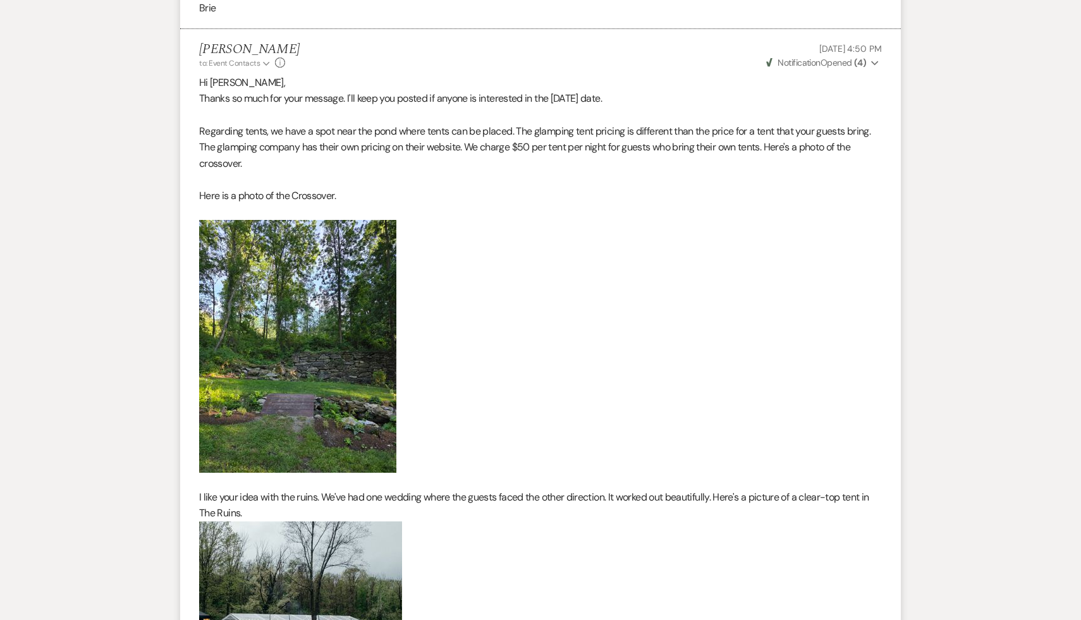
scroll to position [2686, 0]
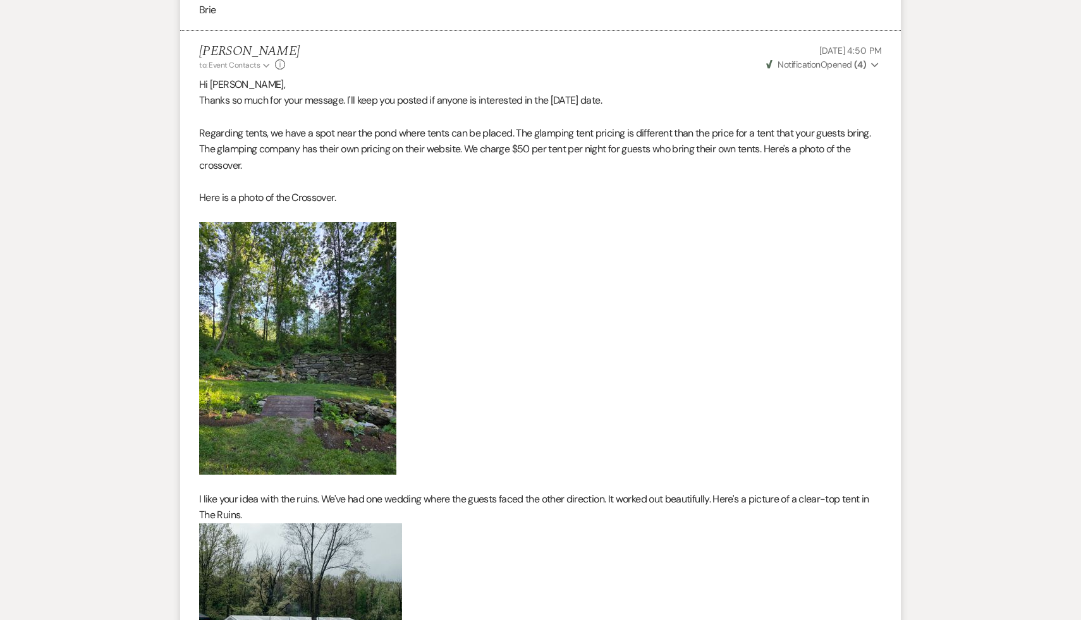
select select "5"
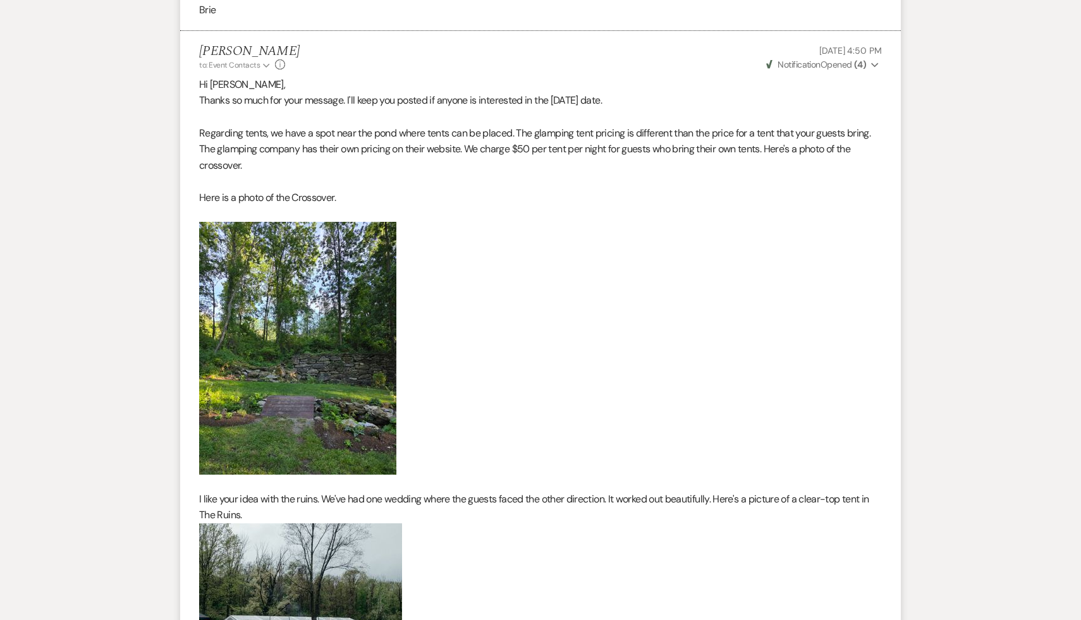
select select "5"
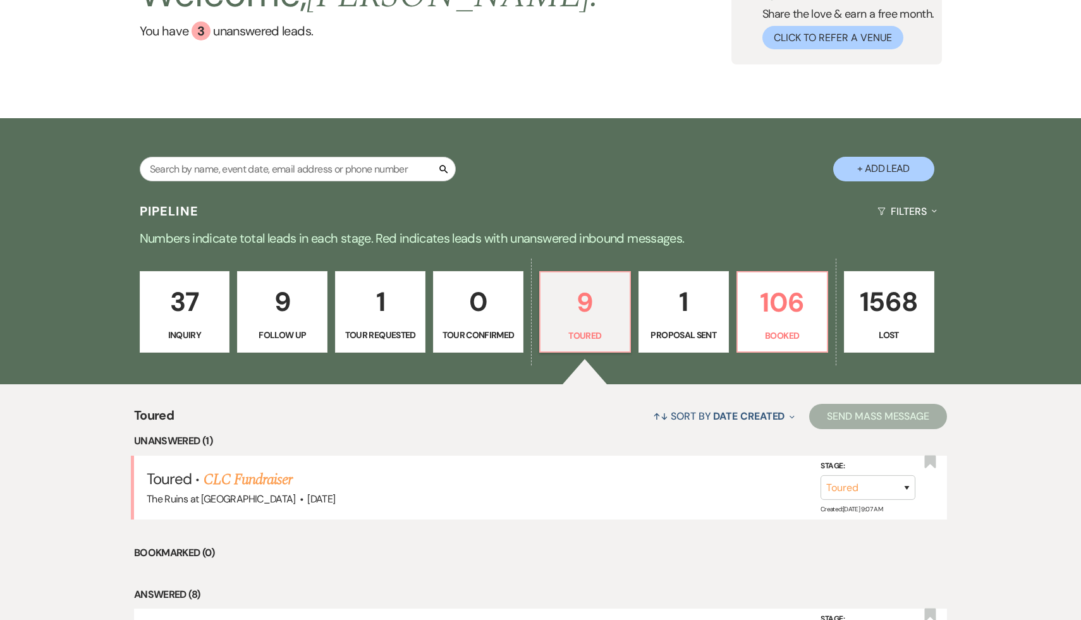
scroll to position [218, 0]
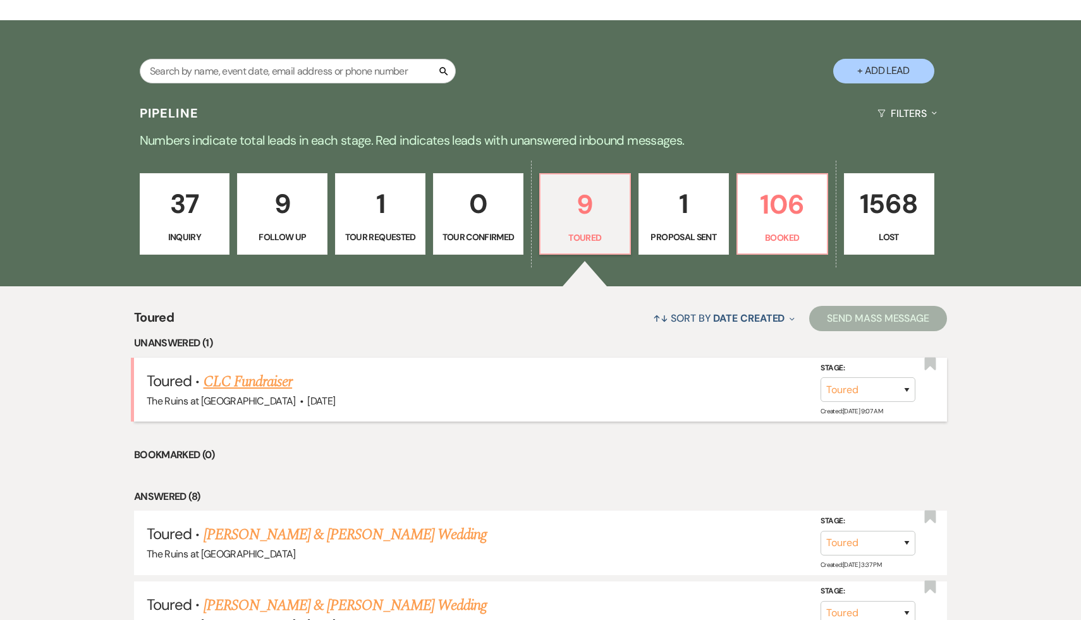
click at [252, 384] on link "CLC Fundraiser" at bounding box center [247, 381] width 89 height 23
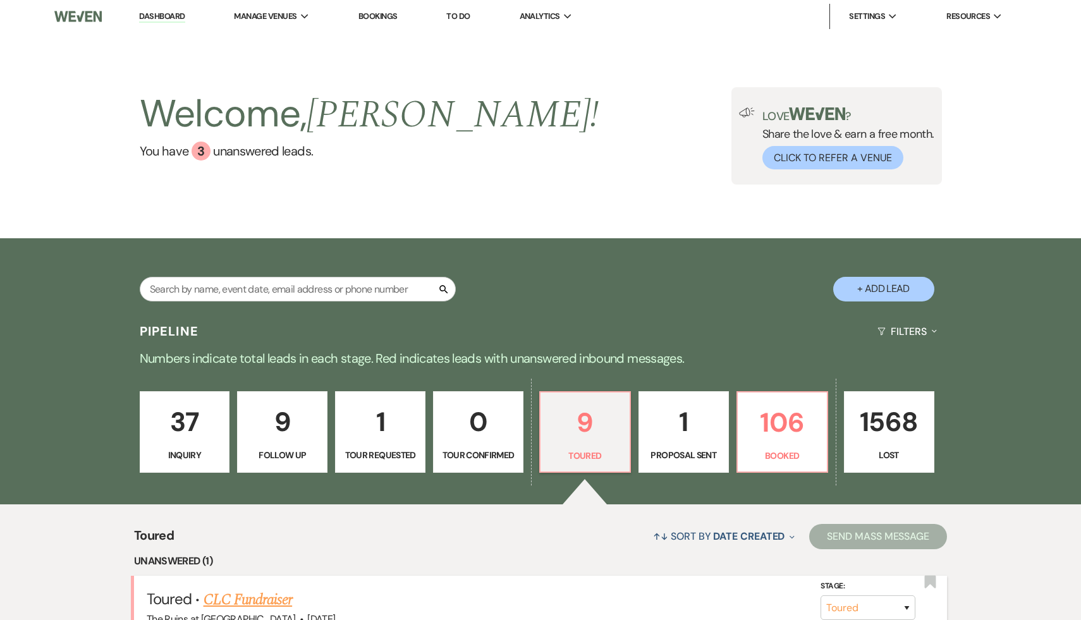
select select "5"
select select "20"
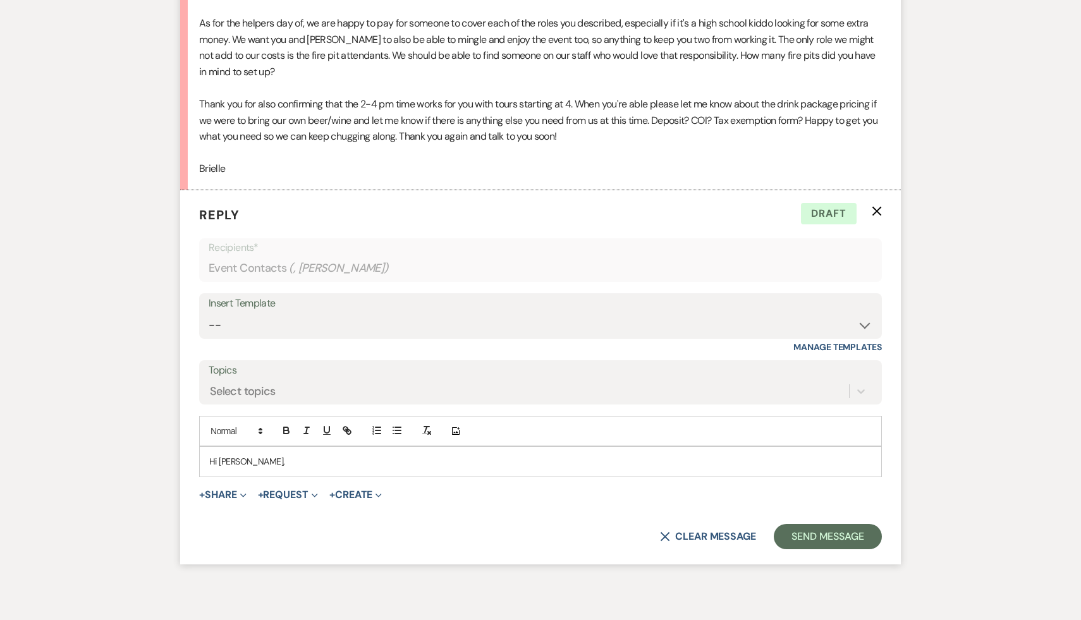
scroll to position [1888, 0]
click at [301, 461] on p "Hi [PERSON_NAME]," at bounding box center [540, 461] width 662 height 14
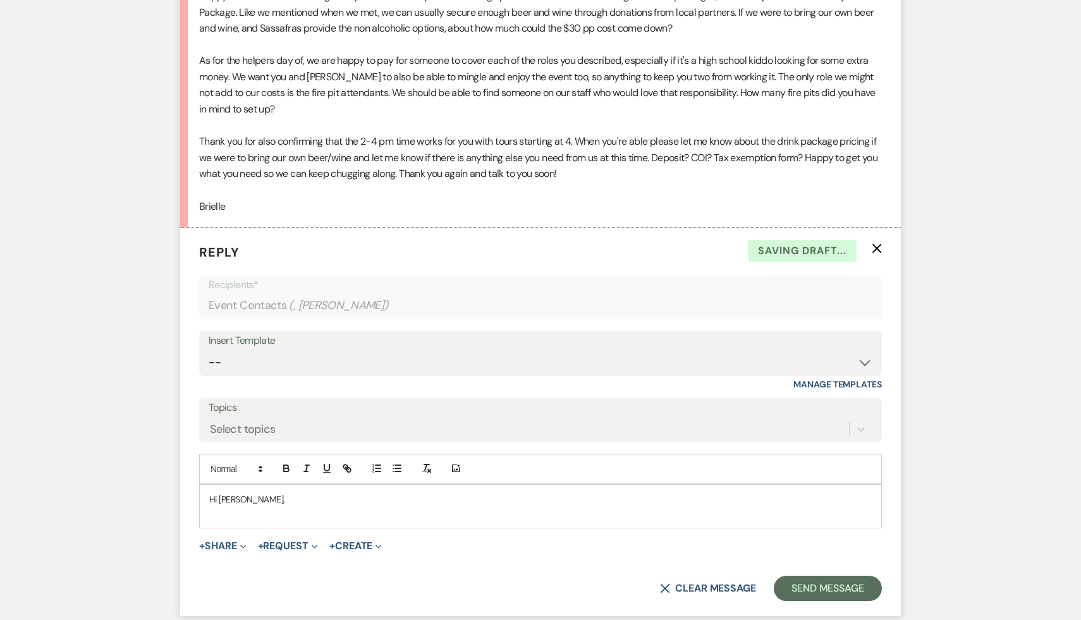
scroll to position [1849, 0]
click at [329, 518] on p at bounding box center [540, 514] width 662 height 14
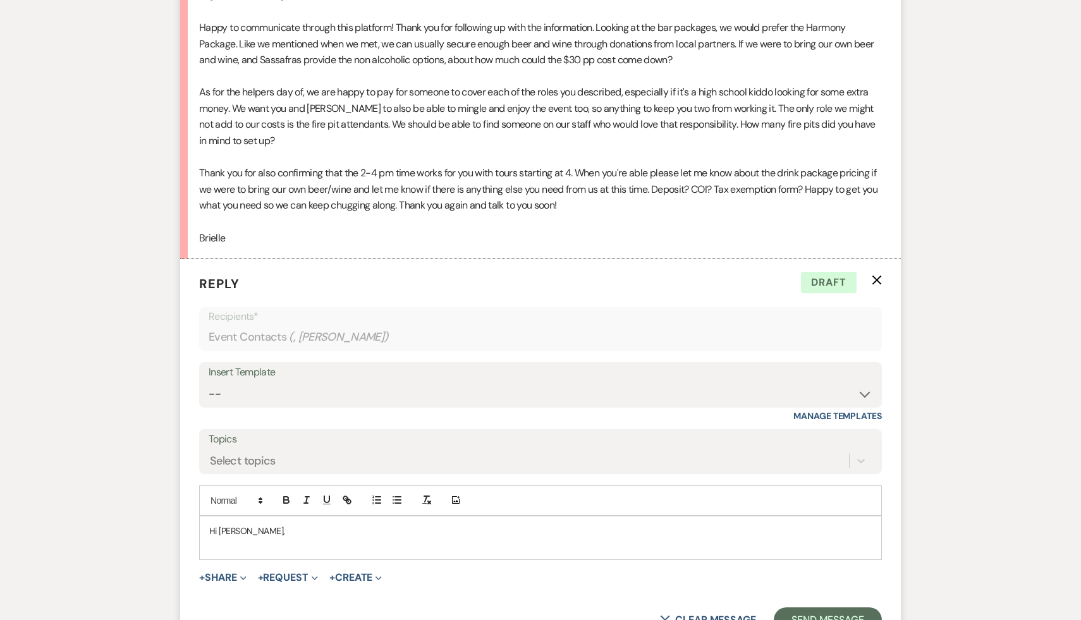
scroll to position [1926, 0]
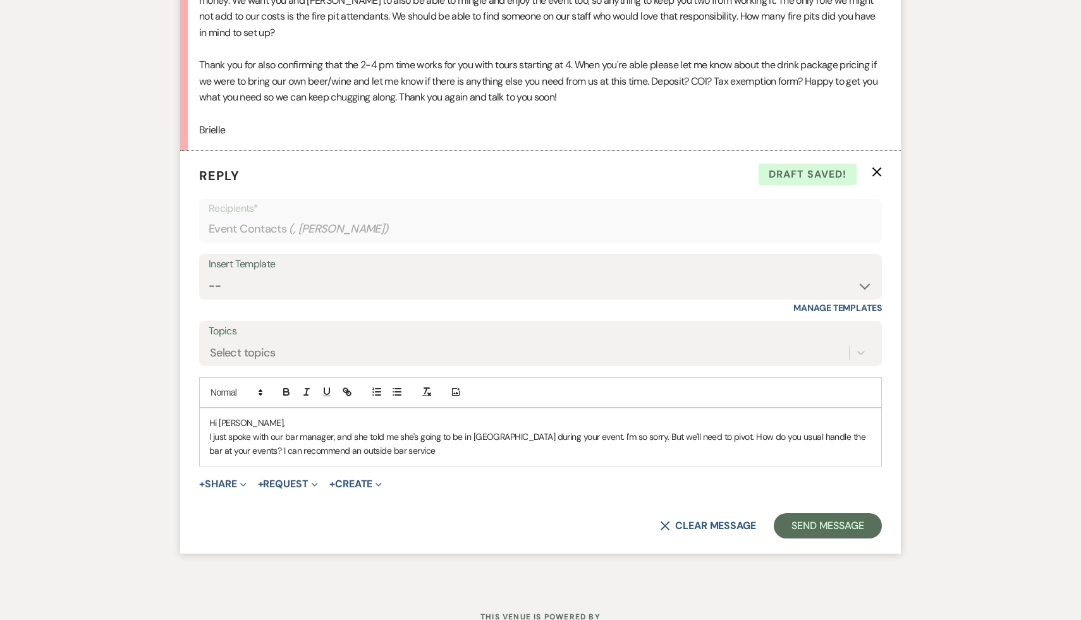
click at [209, 437] on div "Hi [PERSON_NAME], I just spoke with our bar manager, and she told me she's goin…" at bounding box center [540, 437] width 681 height 58
drag, startPoint x: 768, startPoint y: 437, endPoint x: 682, endPoint y: 439, distance: 86.6
click at [682, 439] on p "My apologies, but I just spoke with our bar manager, and she told me she's goin…" at bounding box center [540, 444] width 662 height 28
click at [792, 437] on p "My apologies, but I just spoke with our bar manager, and she told me she's goin…" at bounding box center [540, 444] width 662 height 28
click at [477, 455] on p "My apologies, but I just spoke with our bar manager, and she told me she's goin…" at bounding box center [540, 444] width 662 height 28
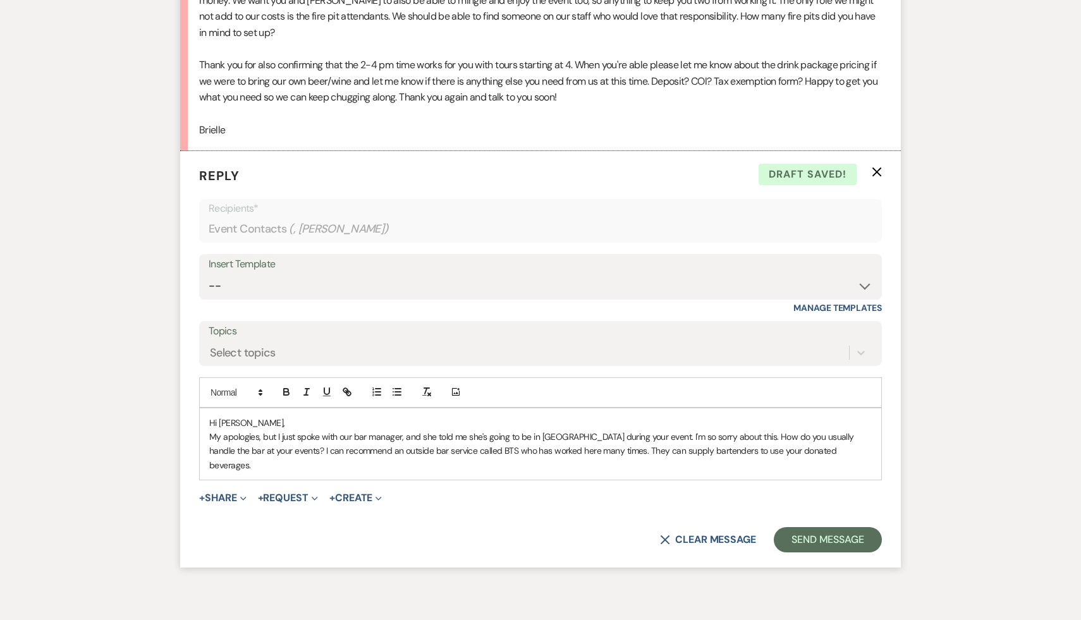
click at [440, 527] on div "X Clear message Send Message" at bounding box center [540, 539] width 682 height 25
